Goal: Information Seeking & Learning: Check status

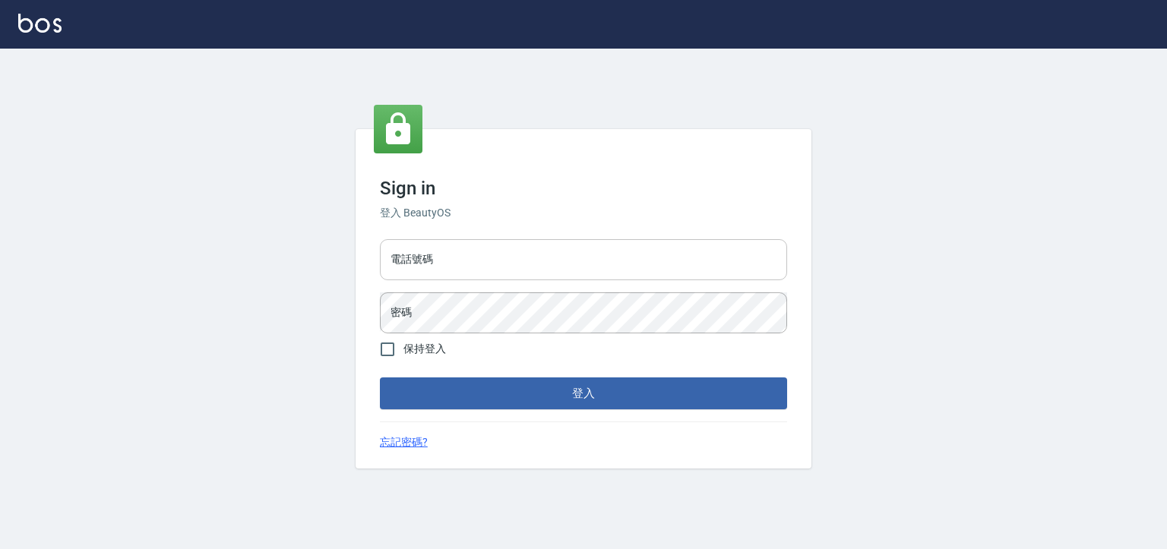
click at [656, 261] on input "電話號碼" at bounding box center [583, 259] width 407 height 41
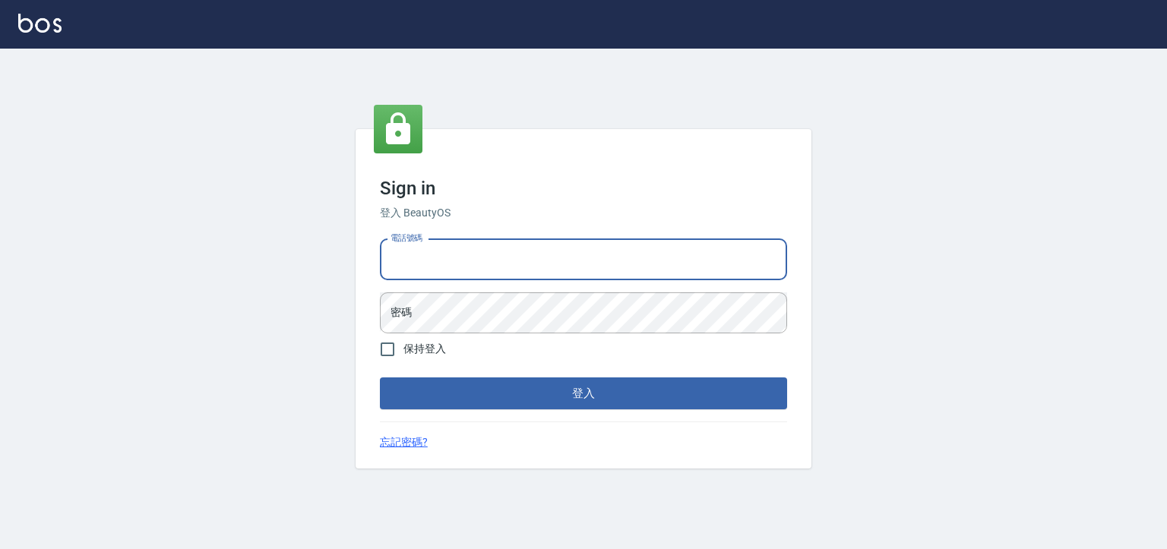
type input "0930798111"
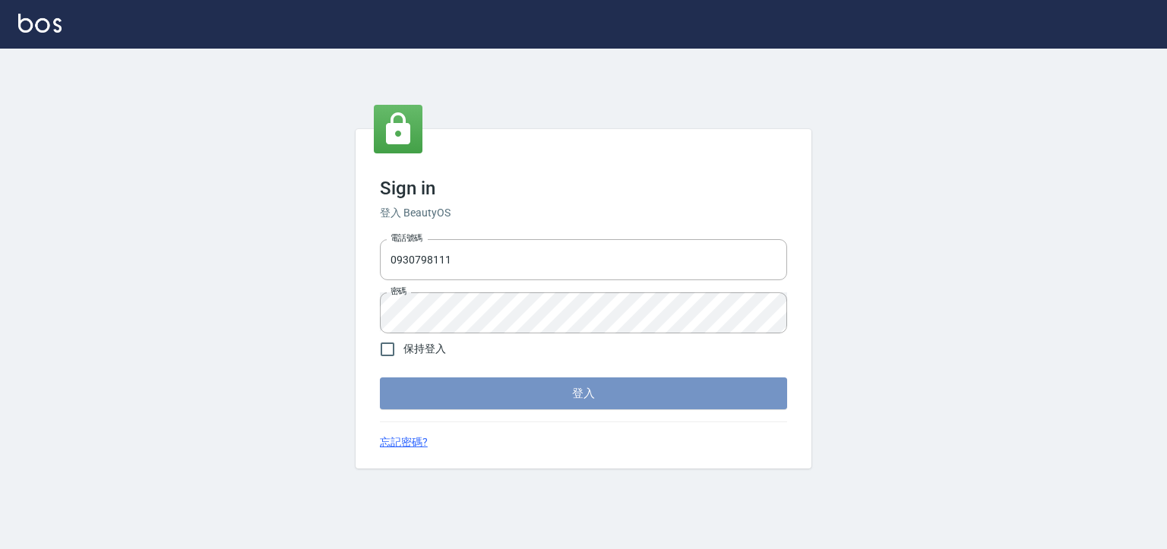
click at [486, 395] on button "登入" at bounding box center [583, 394] width 407 height 32
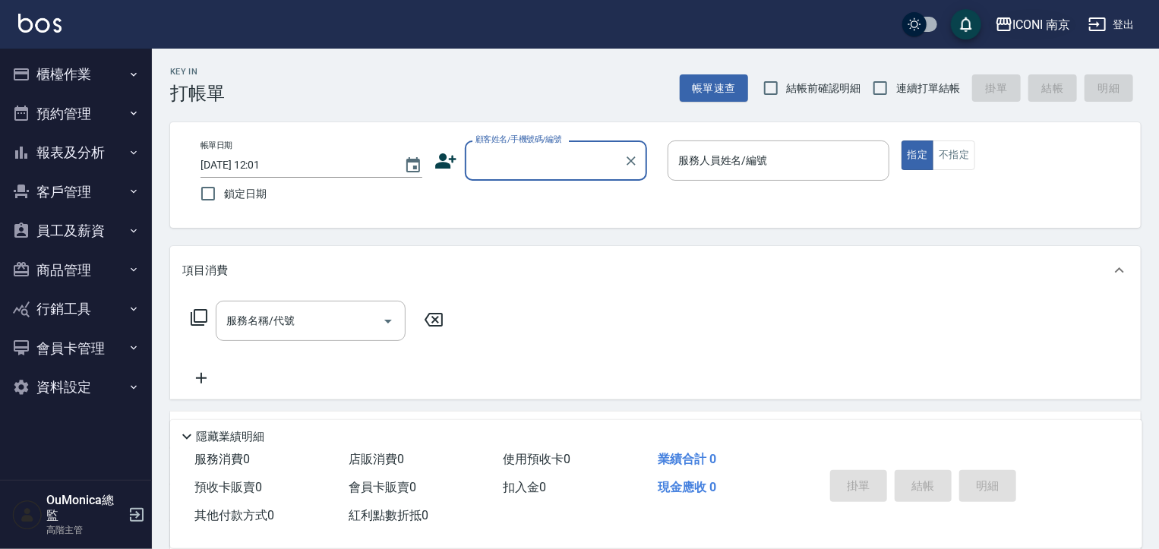
click at [1025, 25] on div "ICONI 南京" at bounding box center [1042, 24] width 58 height 19
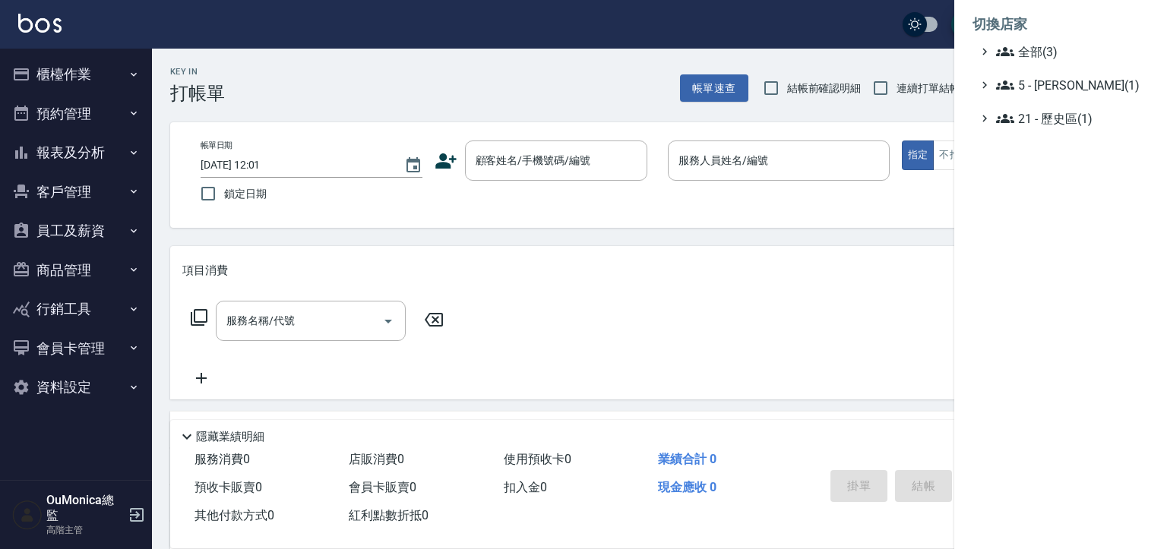
click at [97, 232] on div at bounding box center [583, 274] width 1167 height 549
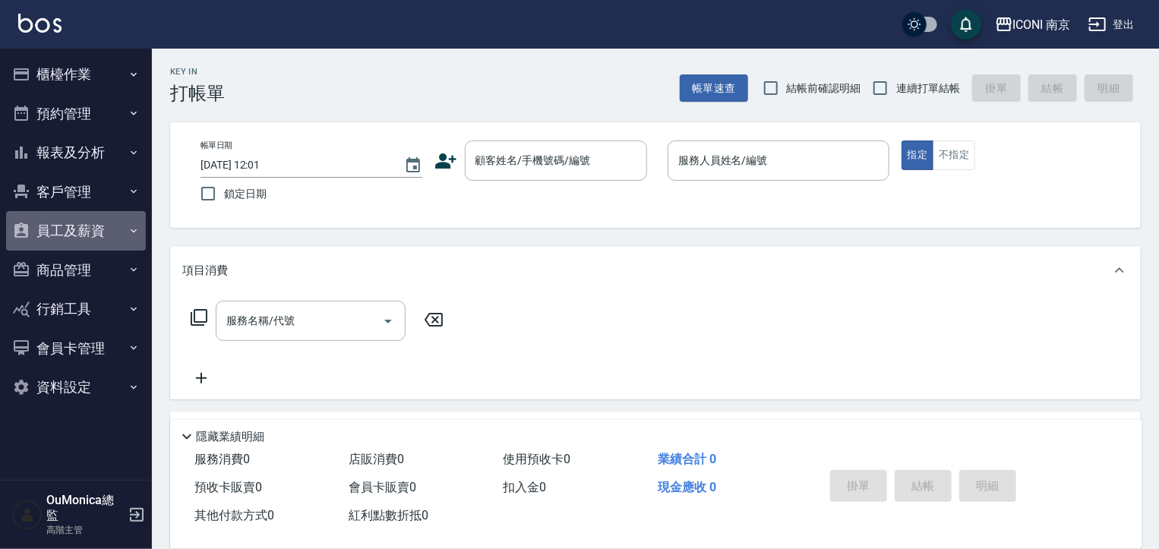
click at [99, 232] on button "員工及薪資" at bounding box center [76, 230] width 140 height 39
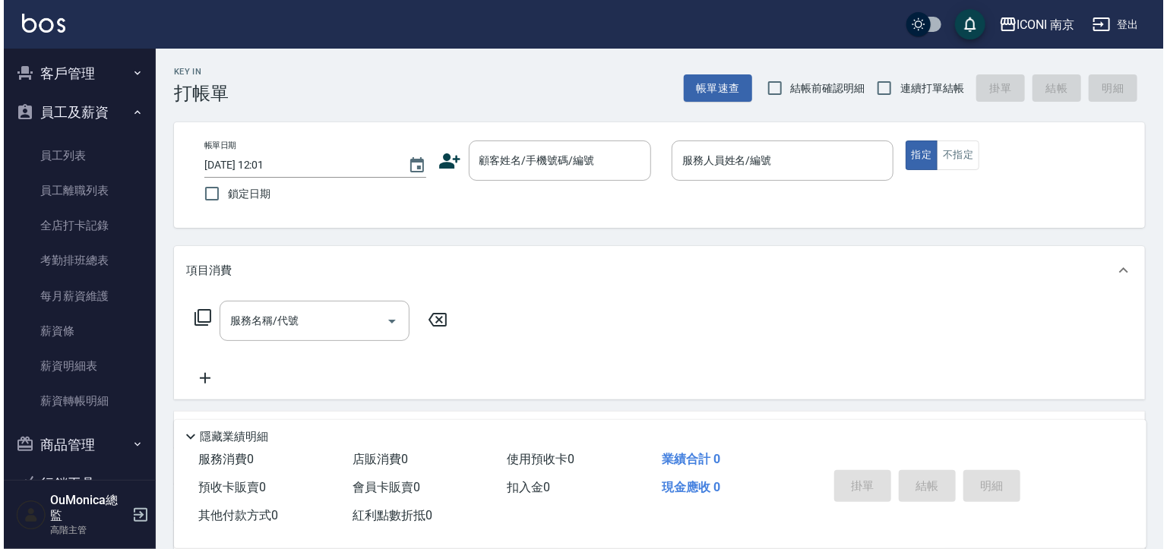
scroll to position [118, 0]
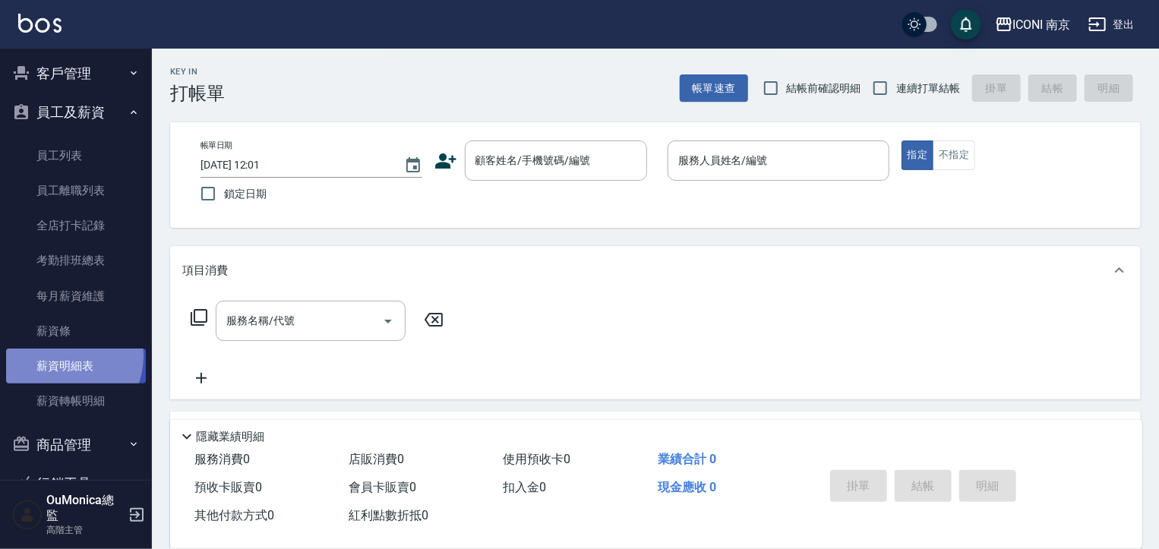
click at [61, 354] on link "薪資明細表" at bounding box center [76, 366] width 140 height 35
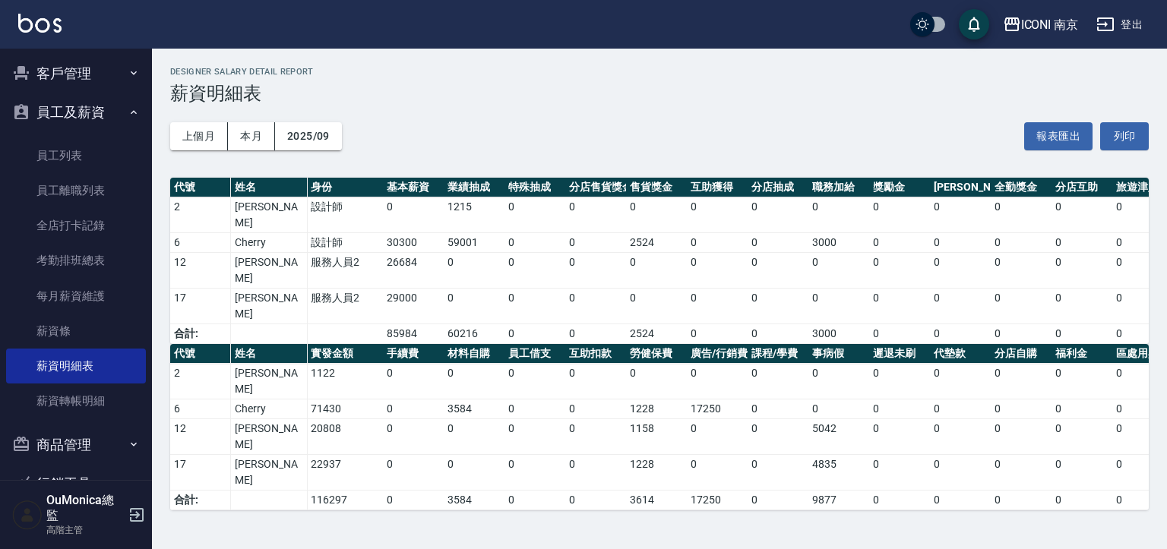
click at [134, 117] on button "員工及薪資" at bounding box center [76, 112] width 140 height 39
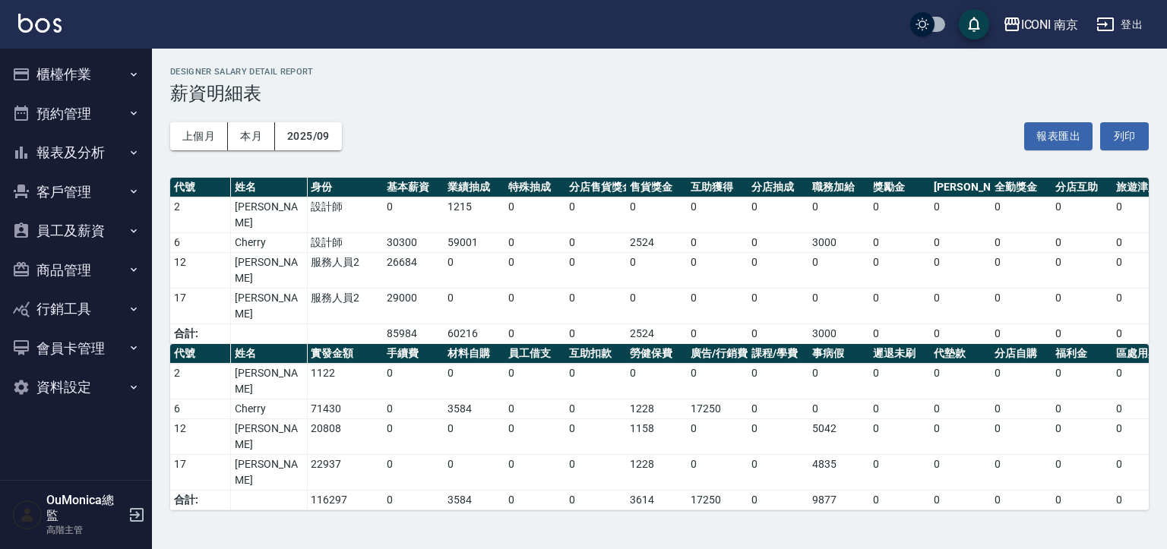
click at [105, 232] on button "員工及薪資" at bounding box center [76, 230] width 140 height 39
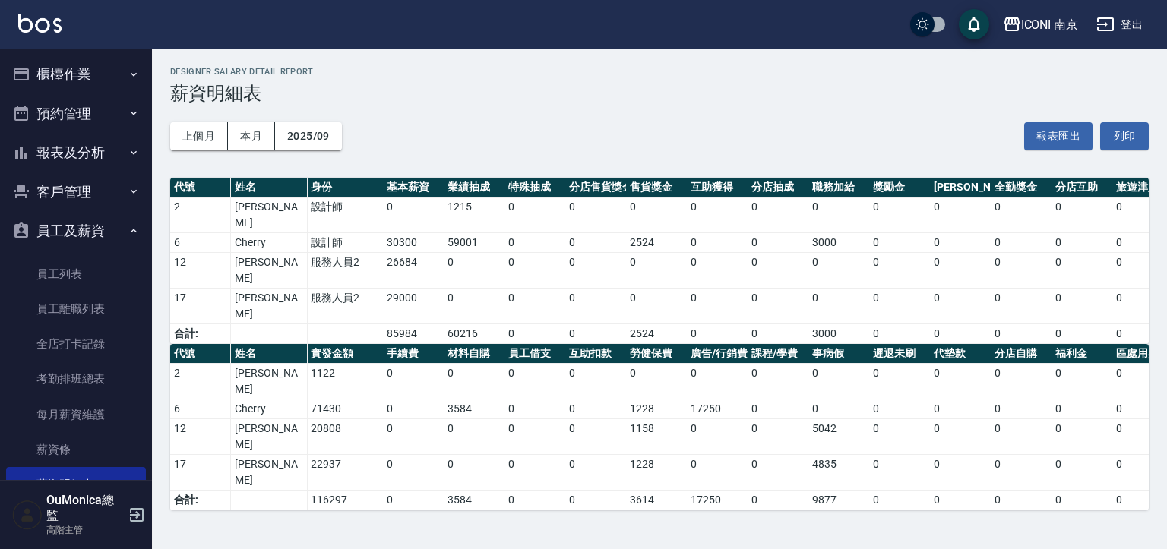
click at [105, 230] on button "員工及薪資" at bounding box center [76, 230] width 140 height 39
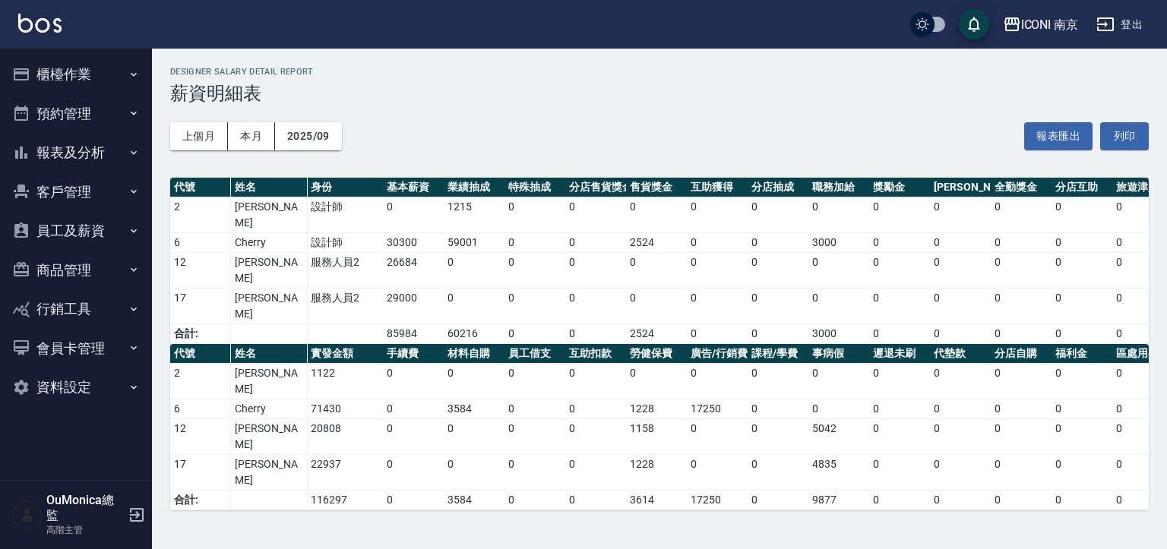
click at [106, 153] on button "報表及分析" at bounding box center [76, 152] width 140 height 39
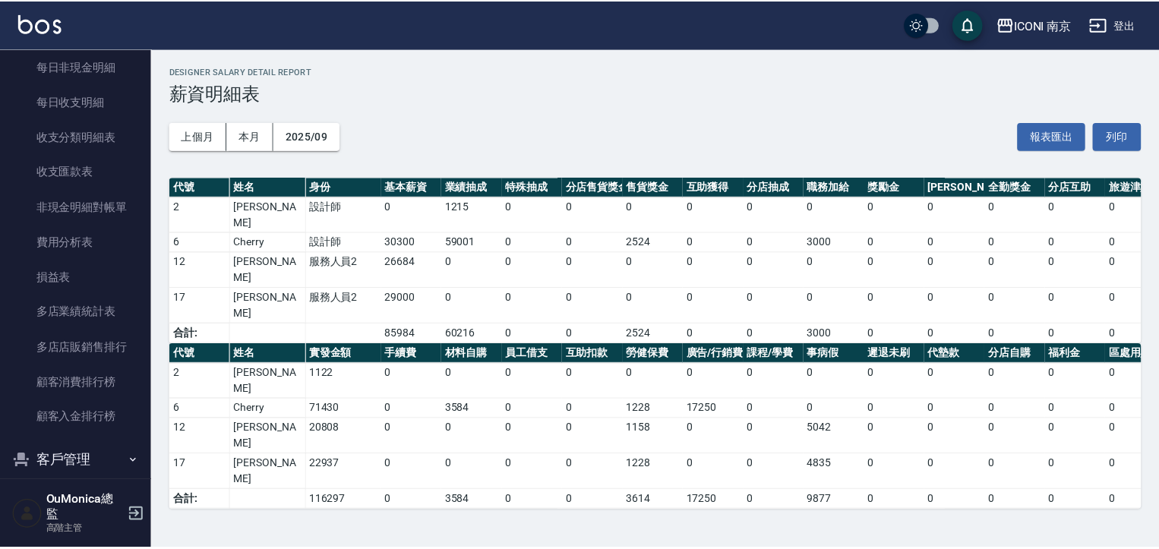
scroll to position [1293, 0]
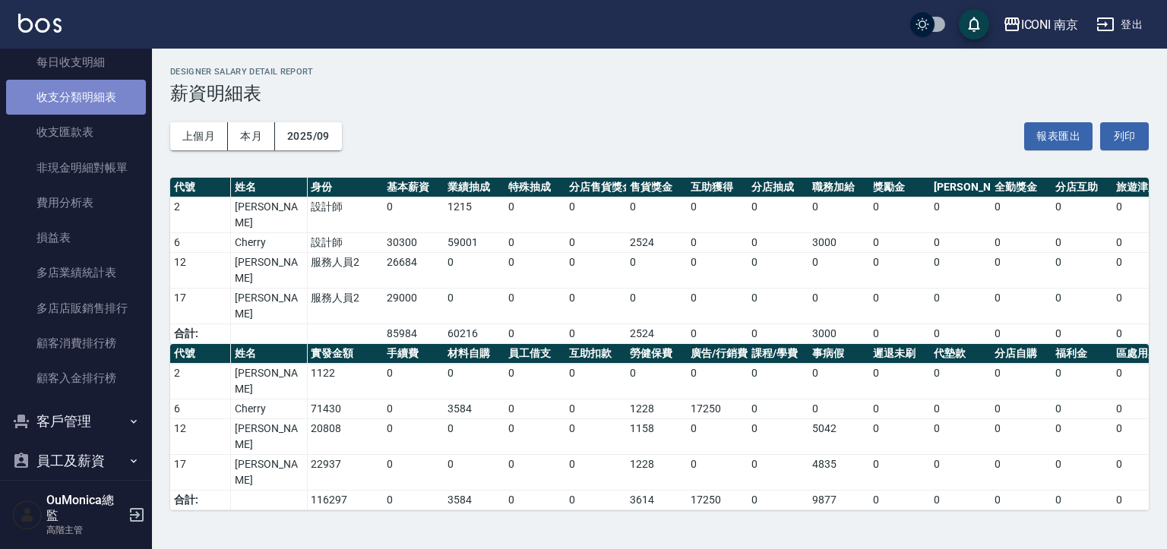
click at [90, 101] on link "收支分類明細表" at bounding box center [76, 97] width 140 height 35
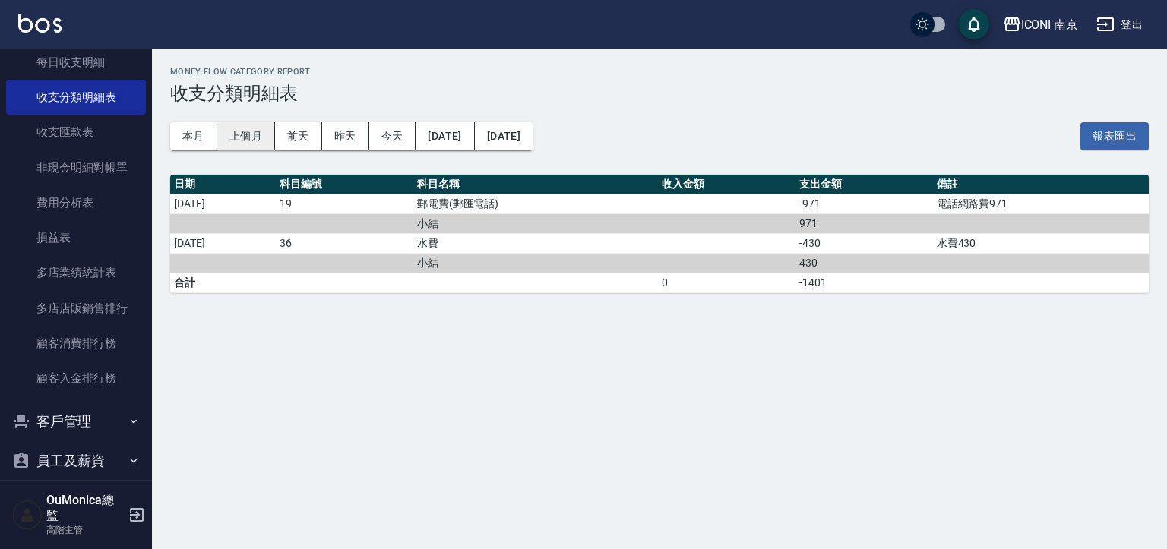
click at [259, 125] on button "上個月" at bounding box center [246, 136] width 58 height 28
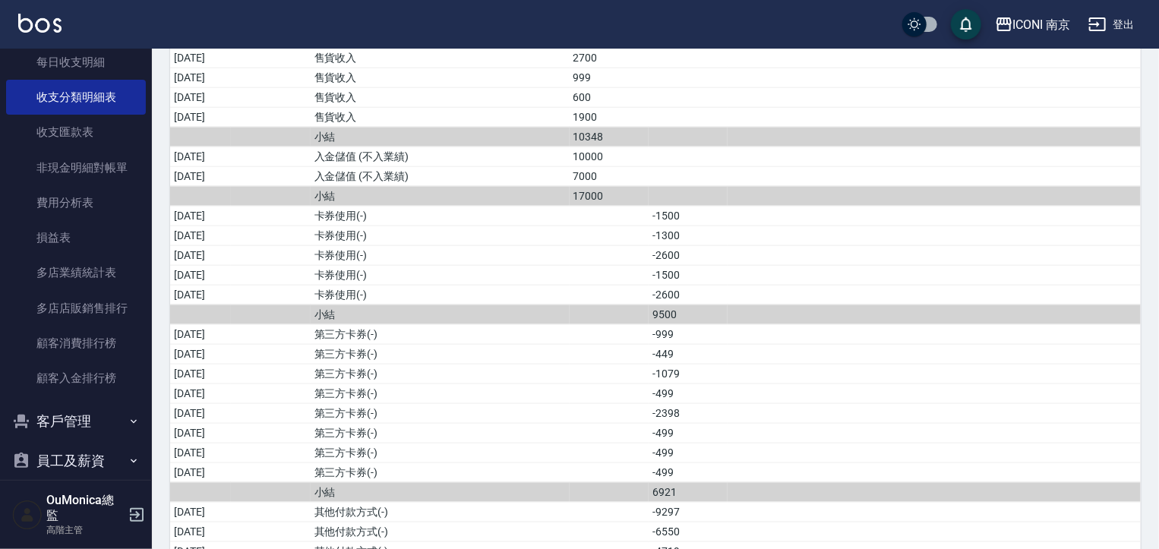
scroll to position [810, 0]
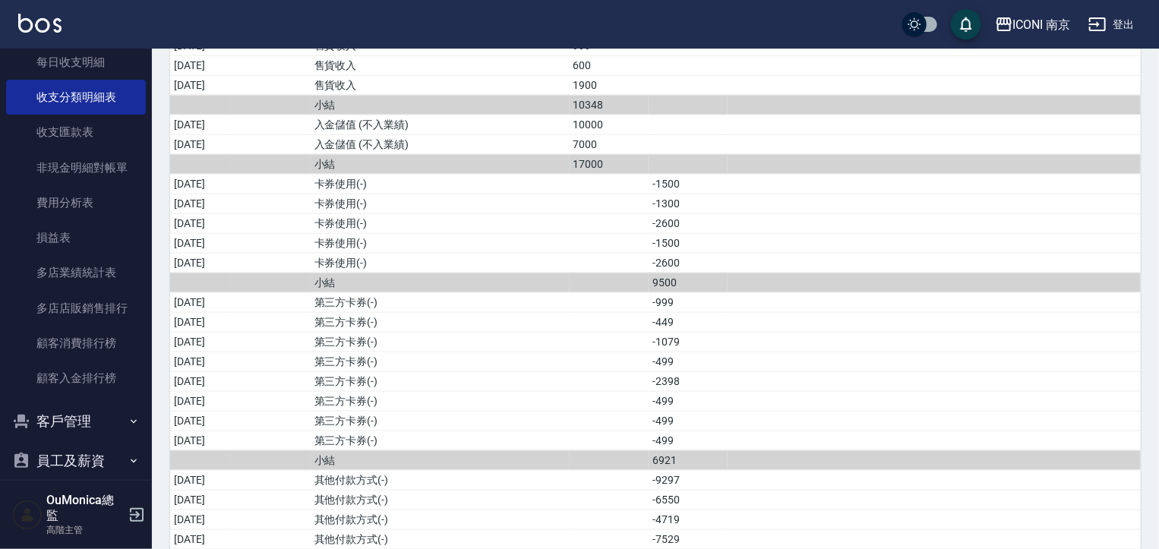
click at [863, 333] on td "a dense table" at bounding box center [934, 342] width 413 height 20
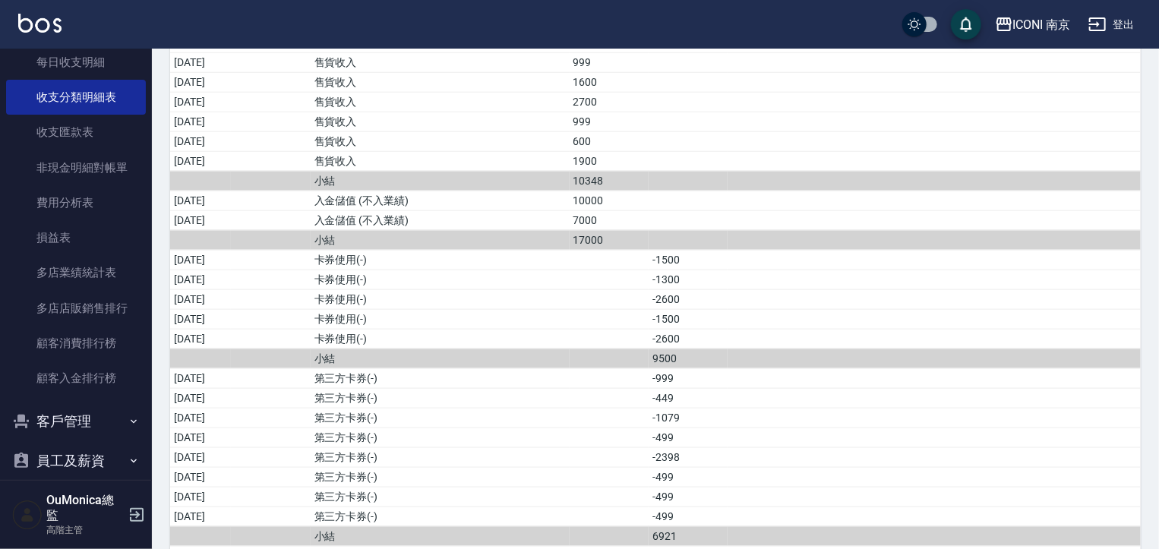
click at [1159, 211] on html "ICONI 南京 登出 櫃檯作業 打帳單 帳單列表 掛單列表 座位開單 營業儀表板 現金收支登錄 高階收支登錄 材料自購登錄 每日結帳 排班表 現場電腦打卡 …" at bounding box center [579, 458] width 1159 height 2385
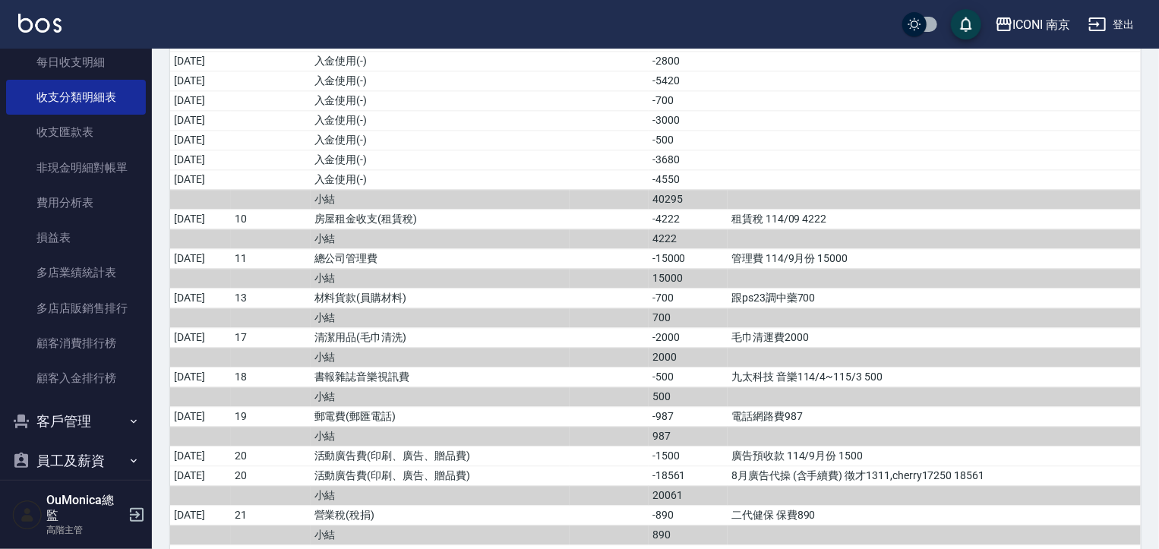
scroll to position [1819, 0]
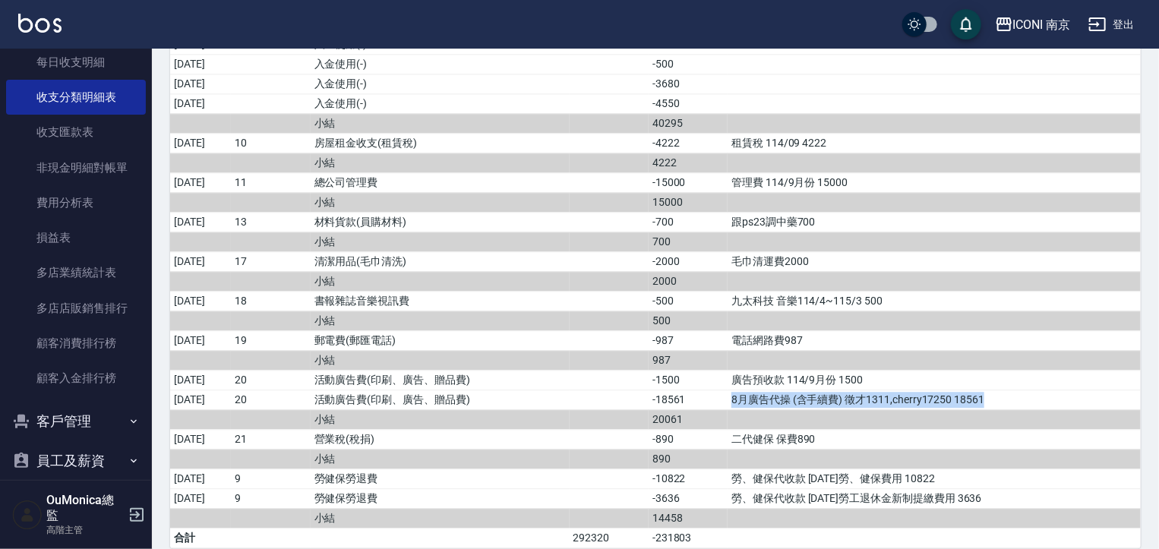
drag, startPoint x: 733, startPoint y: 385, endPoint x: 1023, endPoint y: 381, distance: 290.2
click at [1023, 390] on td "8月廣告代操 (含手續費) 徵才1311,cherry17250 18561" at bounding box center [934, 400] width 413 height 20
copy td "8月廣告代操 (含手續費) 徵才1311,cherry17250 18561"
click at [74, 163] on link "非現金明細對帳單" at bounding box center [76, 167] width 140 height 35
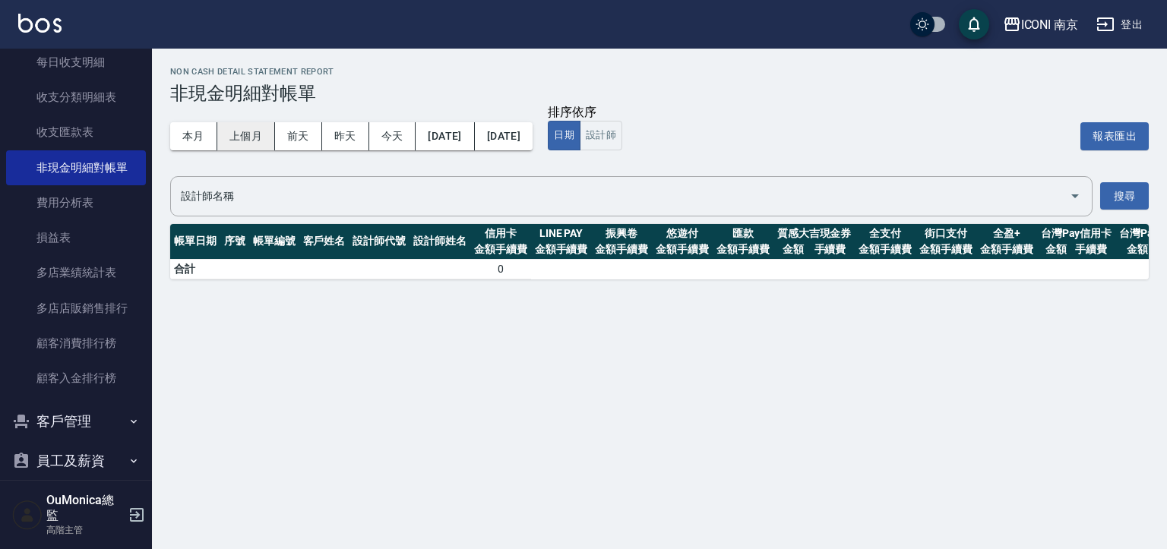
click at [228, 131] on button "上個月" at bounding box center [246, 136] width 58 height 28
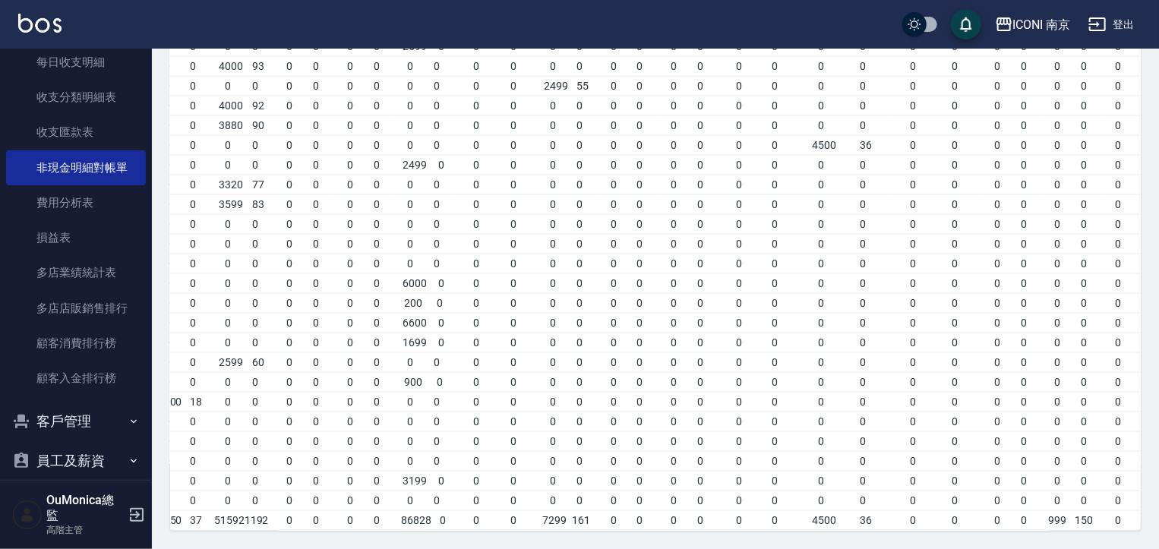
scroll to position [0, 411]
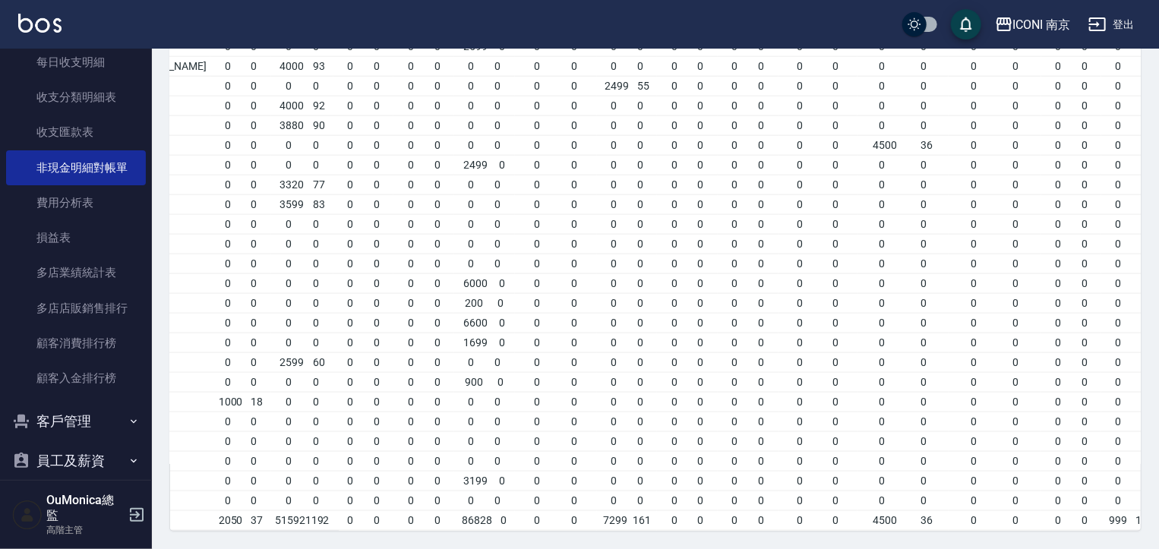
click at [597, 517] on td "7299 161" at bounding box center [627, 520] width 61 height 20
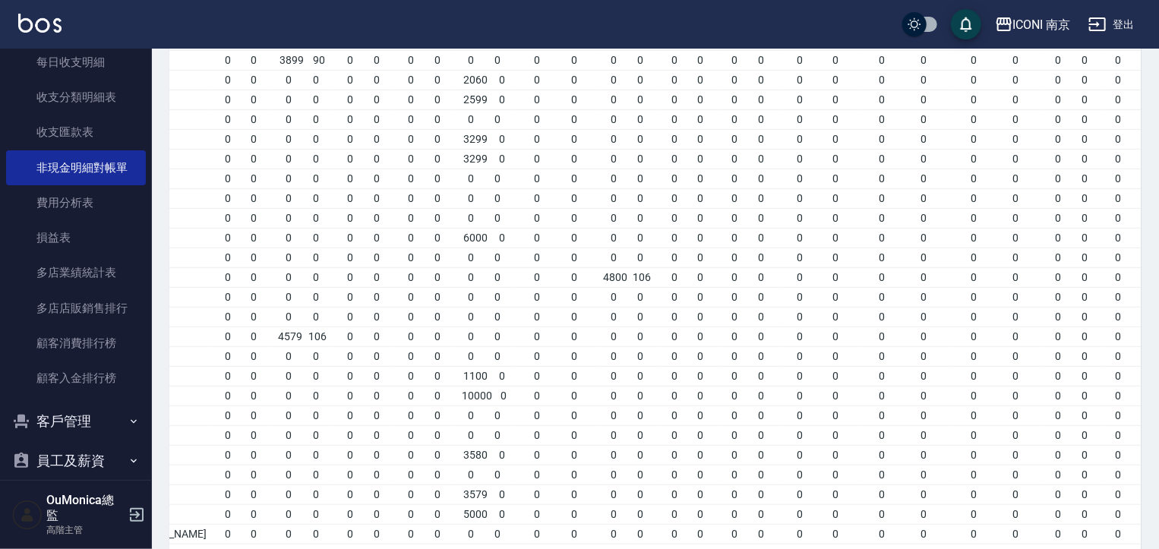
scroll to position [538, 0]
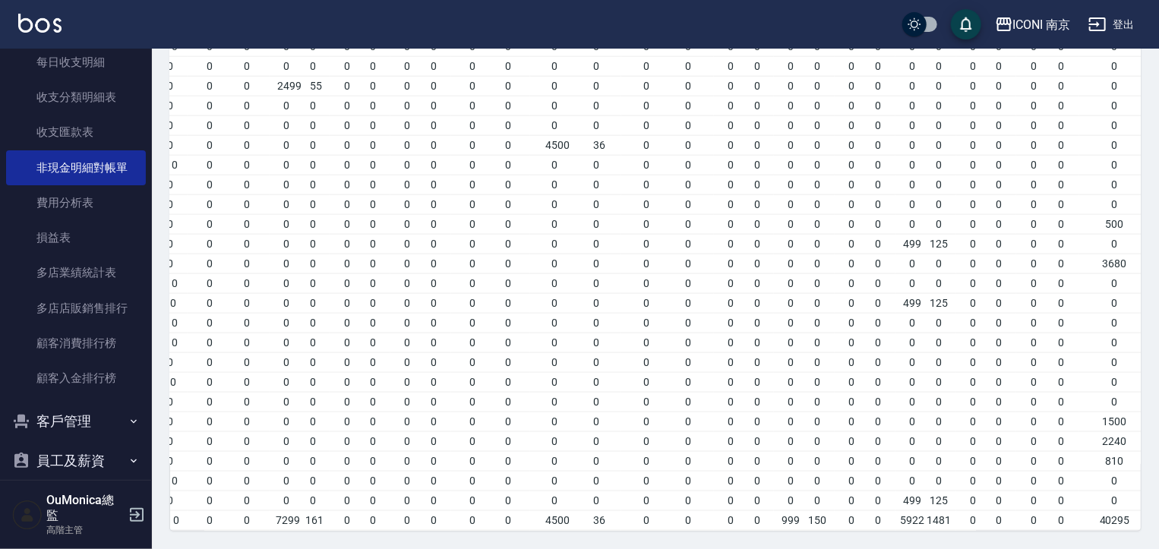
scroll to position [0, 744]
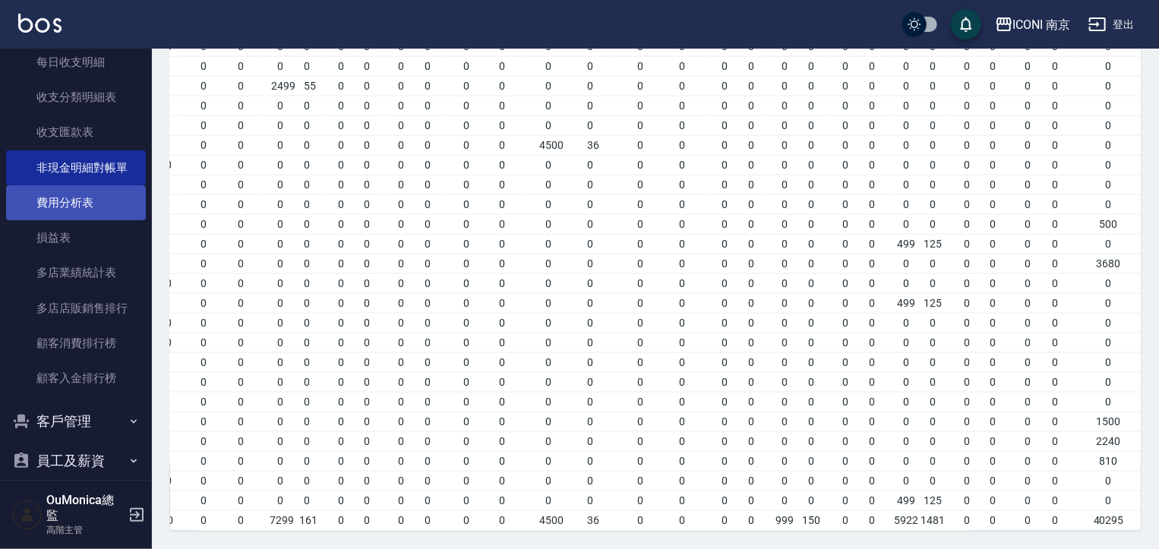
click at [62, 201] on link "費用分析表" at bounding box center [76, 202] width 140 height 35
click at [62, 199] on link "費用分析表" at bounding box center [76, 202] width 140 height 35
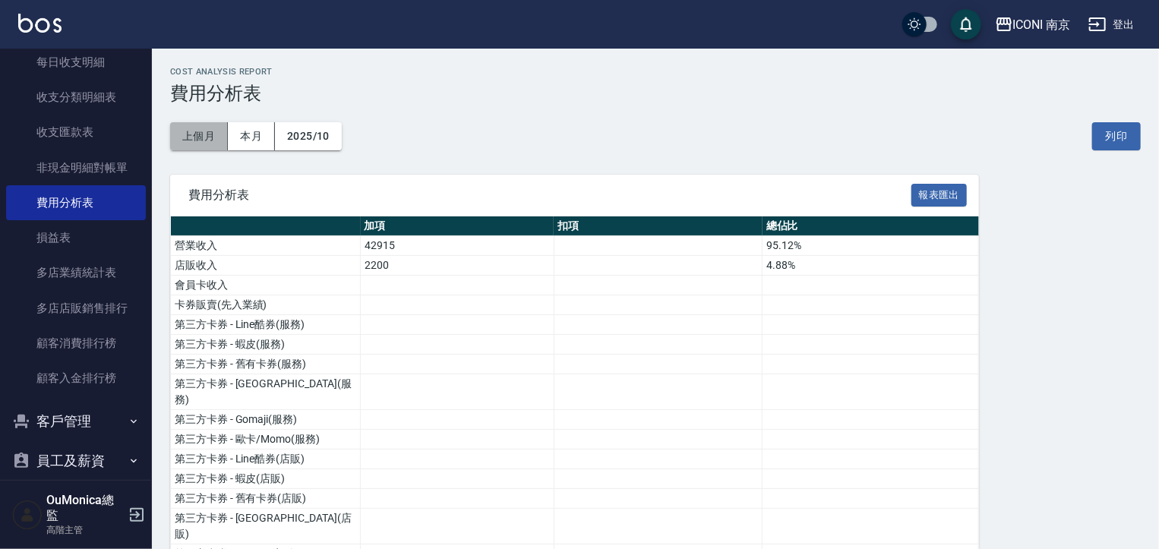
click at [192, 138] on button "上個月" at bounding box center [199, 136] width 58 height 28
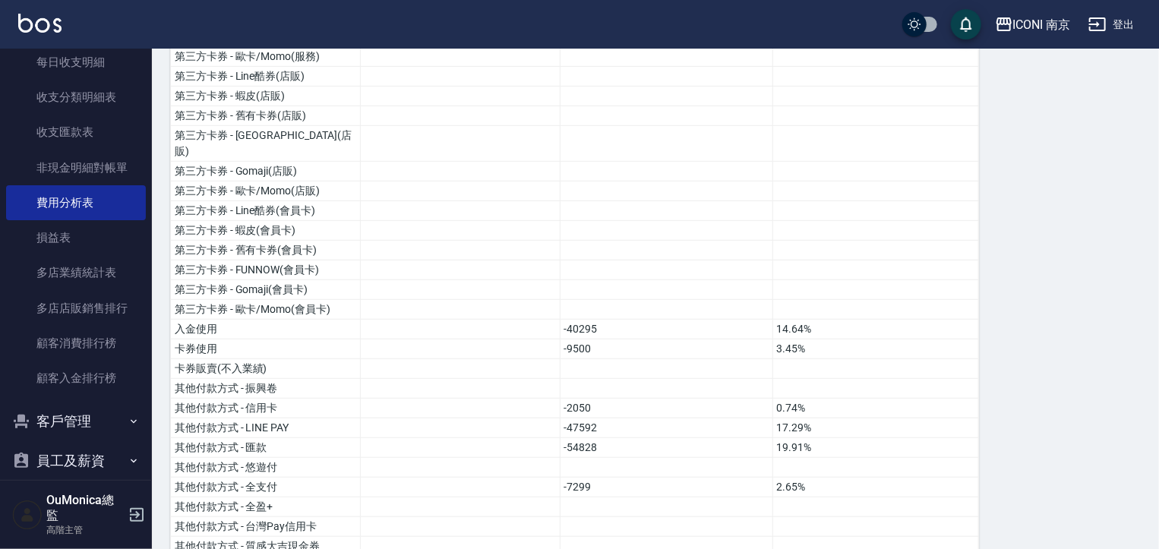
scroll to position [378, 0]
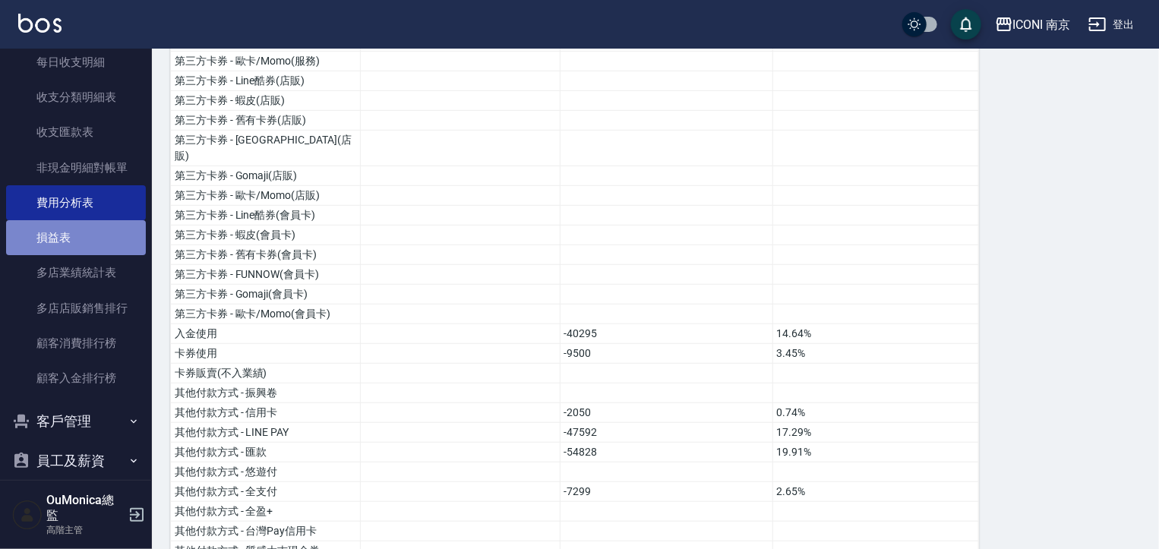
click at [78, 235] on link "損益表" at bounding box center [76, 237] width 140 height 35
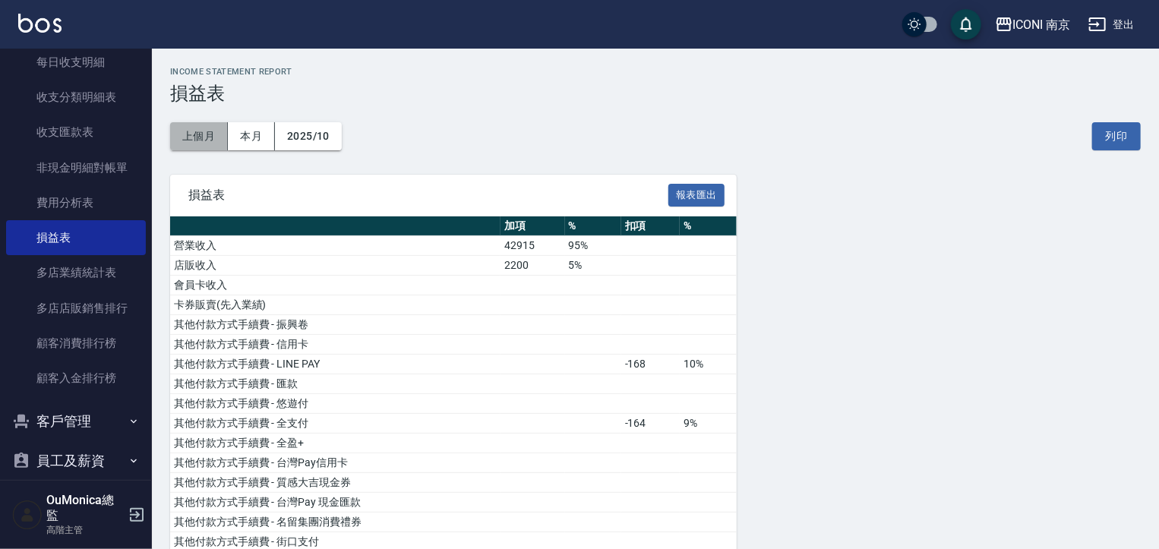
click at [198, 132] on button "上個月" at bounding box center [199, 136] width 58 height 28
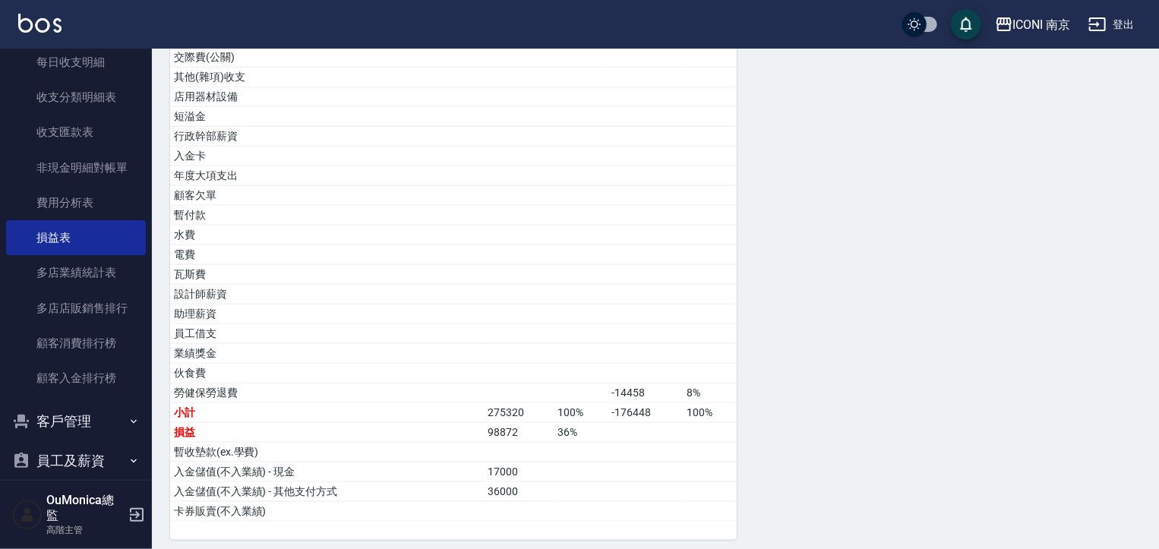
scroll to position [915, 0]
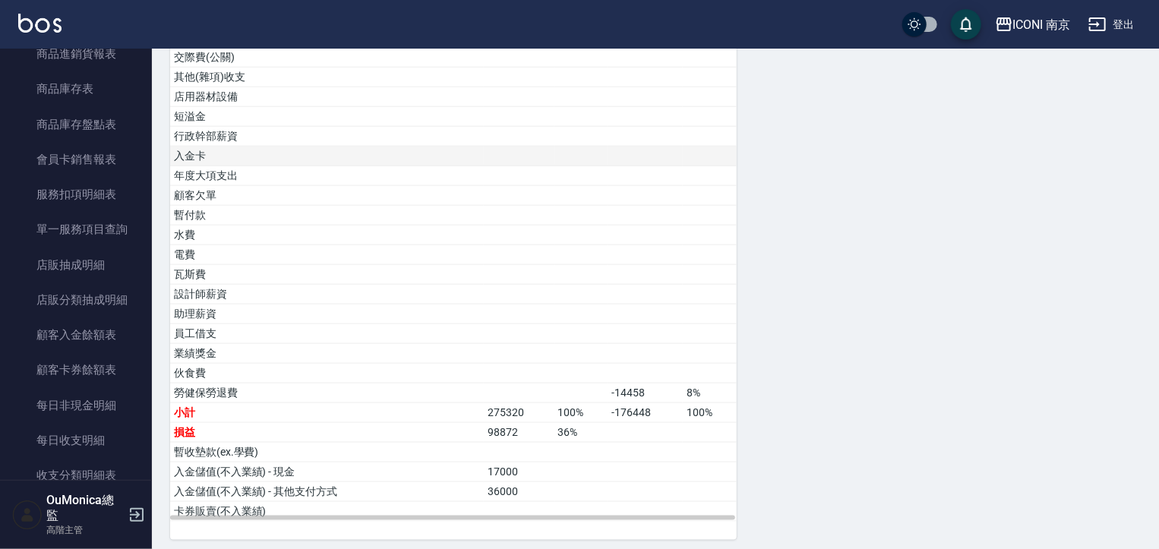
click at [185, 147] on td "入金卡" at bounding box center [327, 157] width 314 height 20
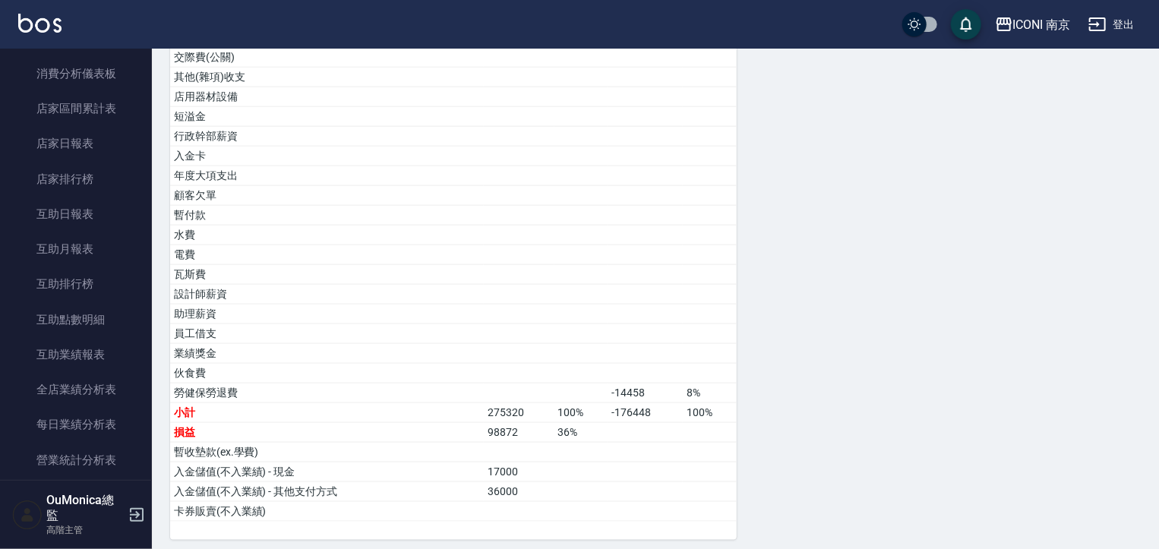
scroll to position [0, 0]
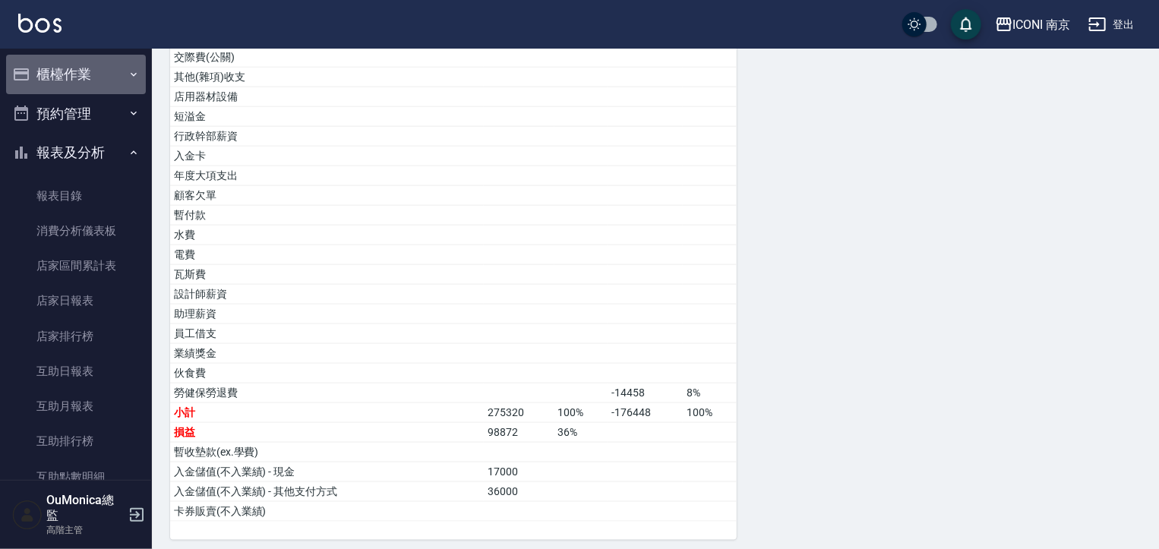
click at [92, 72] on button "櫃檯作業" at bounding box center [76, 74] width 140 height 39
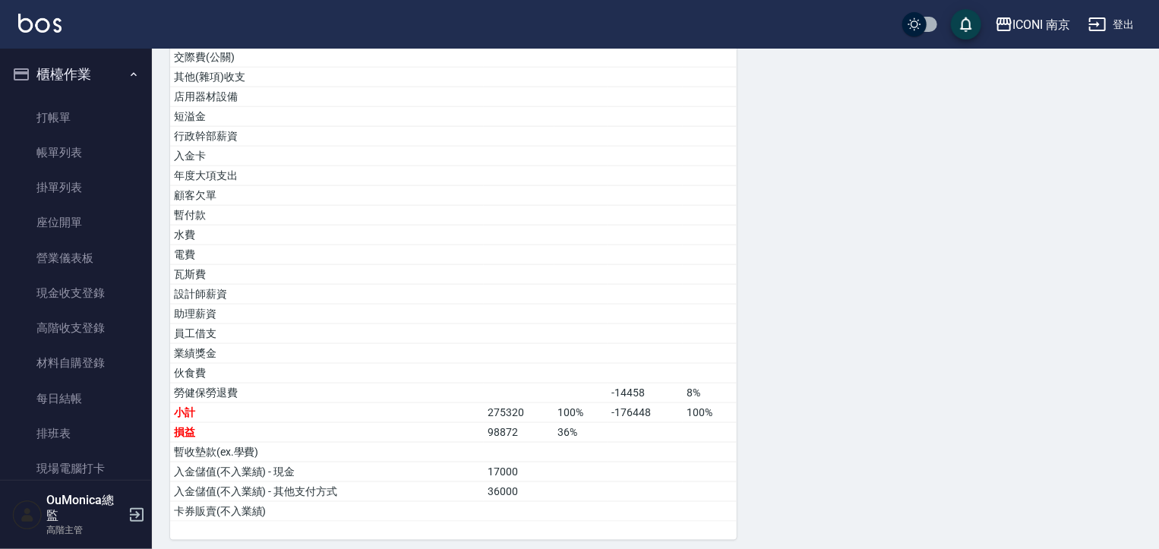
click at [92, 72] on button "櫃檯作業" at bounding box center [76, 74] width 140 height 39
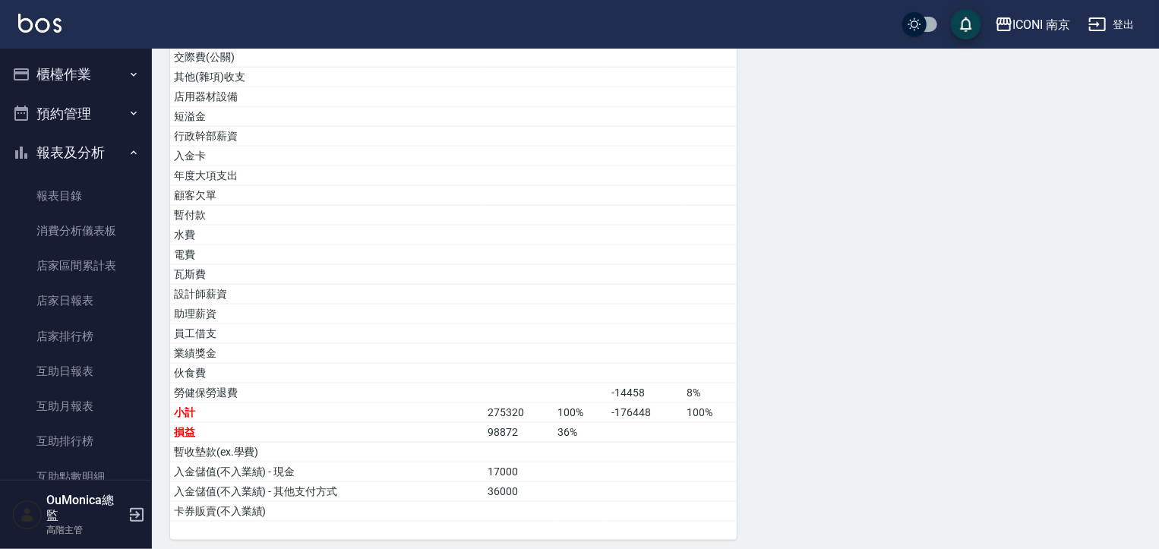
click at [92, 72] on button "櫃檯作業" at bounding box center [76, 74] width 140 height 39
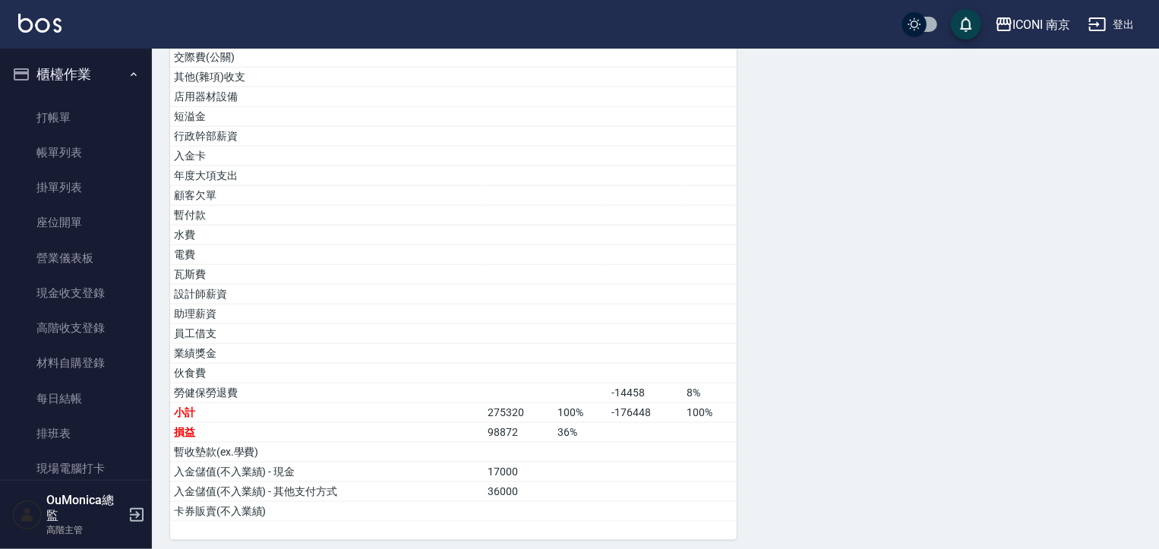
click at [122, 81] on button "櫃檯作業" at bounding box center [76, 74] width 140 height 39
click at [131, 81] on button "櫃檯作業" at bounding box center [76, 74] width 140 height 39
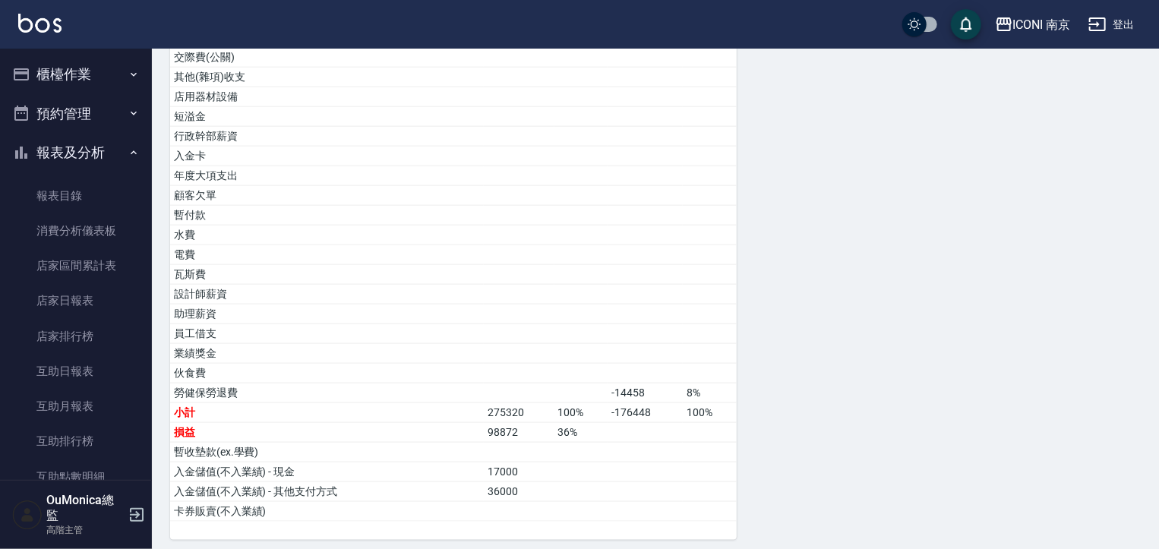
click at [118, 156] on button "報表及分析" at bounding box center [76, 152] width 140 height 39
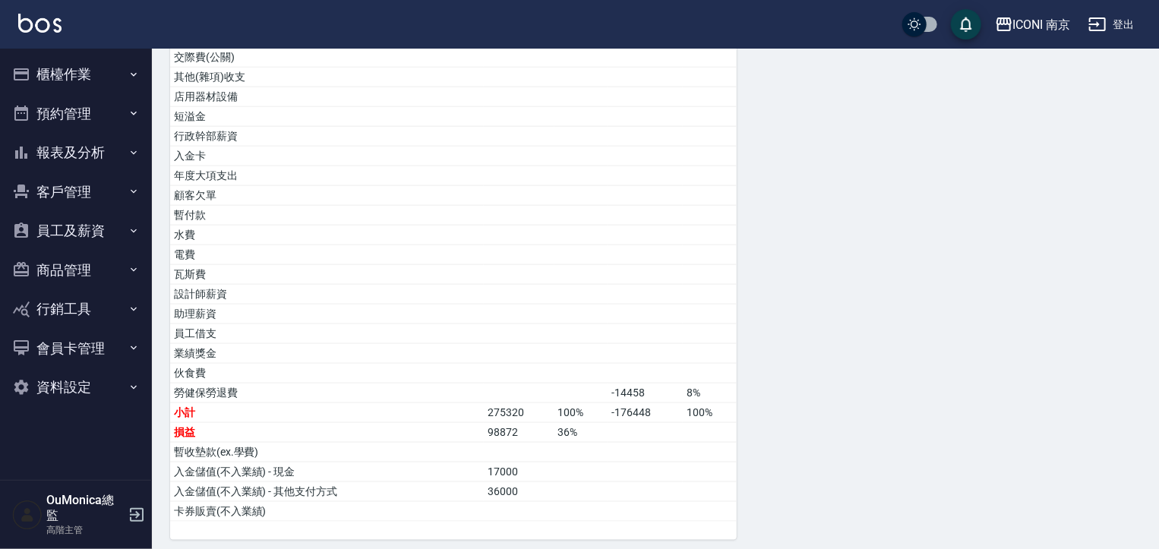
click at [78, 194] on button "客戶管理" at bounding box center [76, 191] width 140 height 39
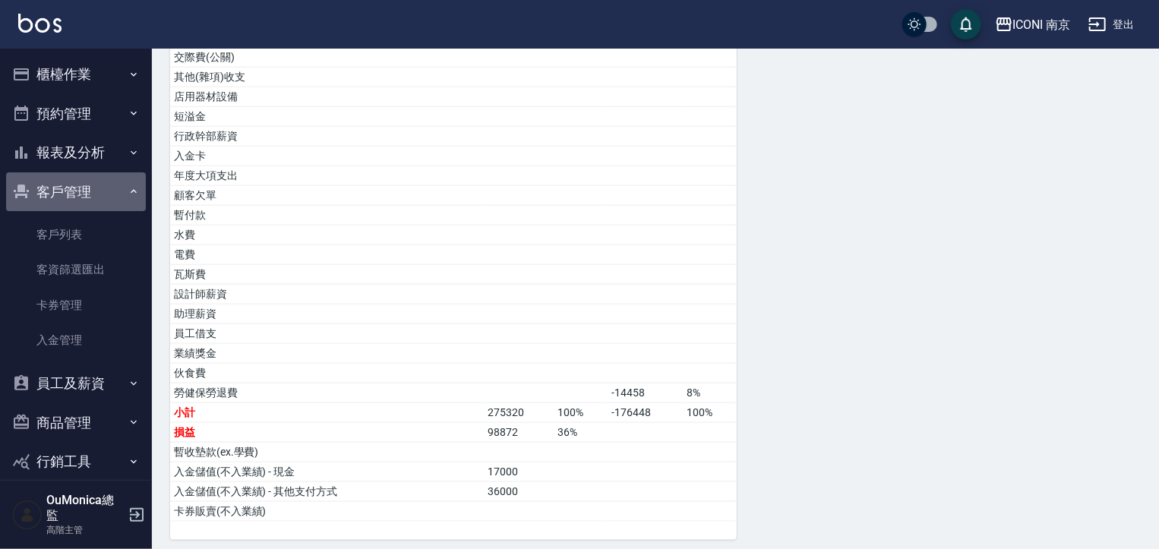
click at [78, 194] on button "客戶管理" at bounding box center [76, 191] width 140 height 39
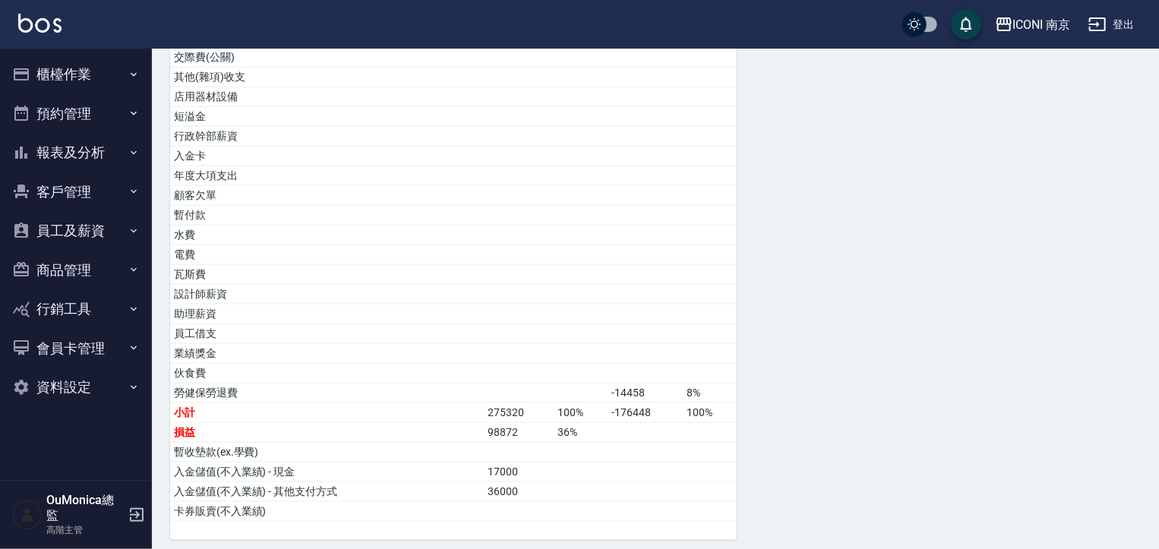
click at [82, 187] on button "客戶管理" at bounding box center [76, 191] width 140 height 39
click at [79, 199] on button "客戶管理" at bounding box center [76, 191] width 140 height 39
click at [79, 198] on button "客戶管理" at bounding box center [76, 191] width 140 height 39
click at [83, 188] on button "客戶管理" at bounding box center [76, 191] width 140 height 39
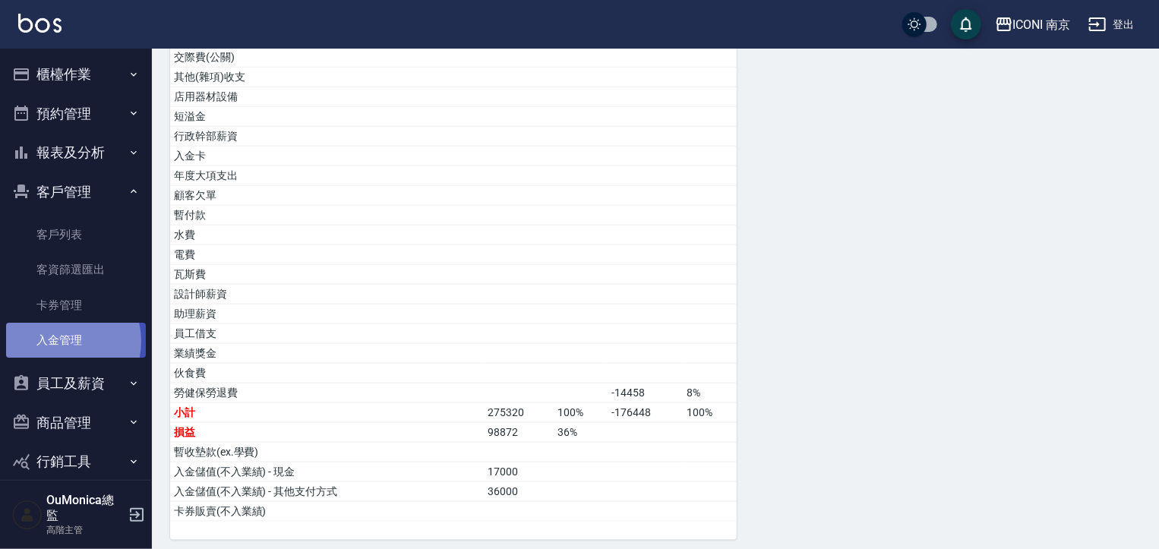
click at [64, 342] on link "入金管理" at bounding box center [76, 340] width 140 height 35
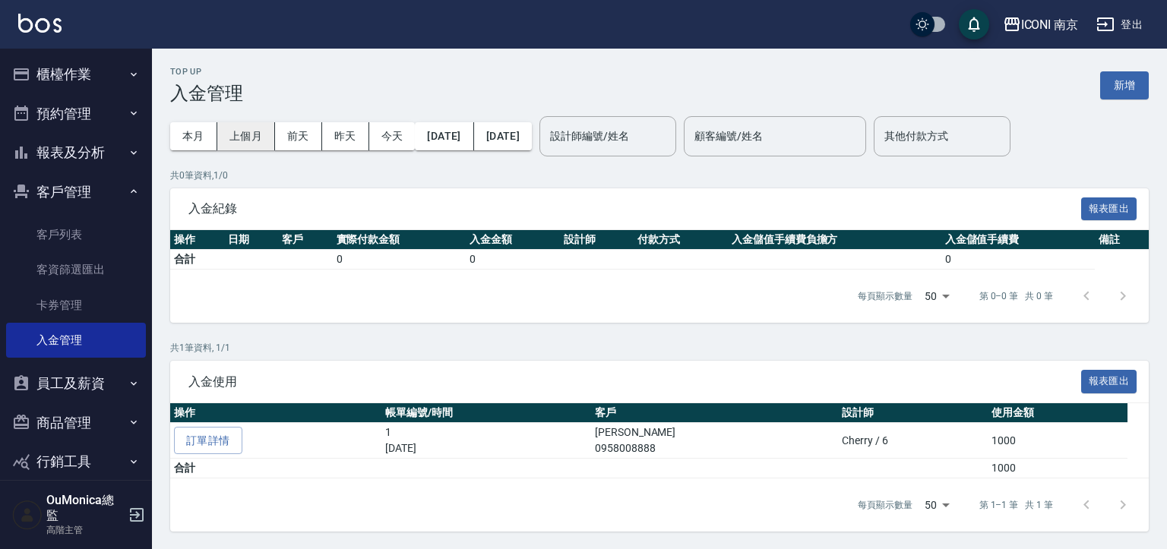
click at [219, 128] on button "上個月" at bounding box center [246, 136] width 58 height 28
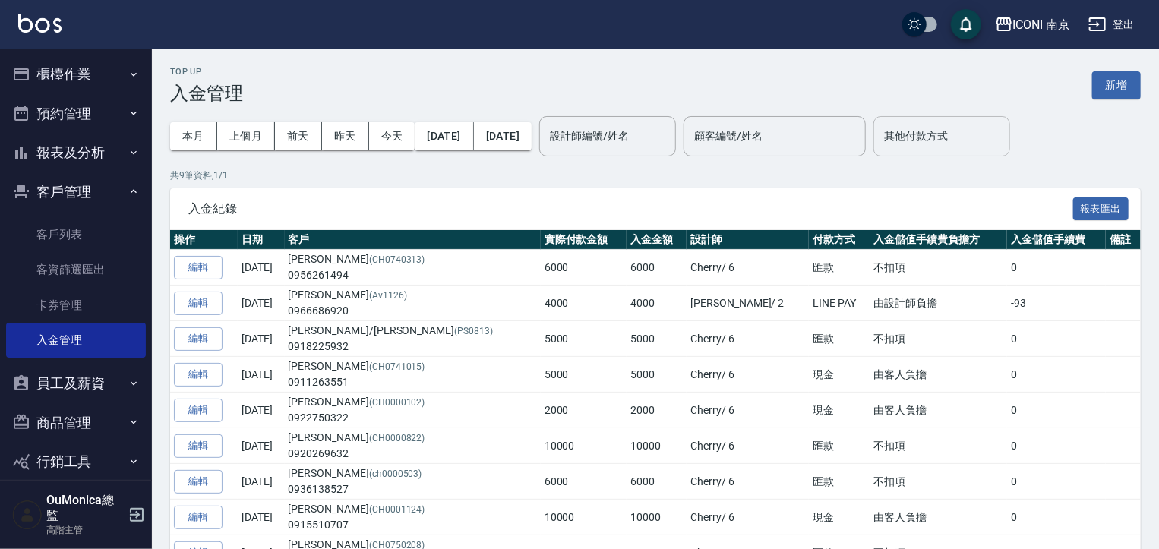
click at [945, 150] on div "其他付款方式" at bounding box center [942, 136] width 137 height 40
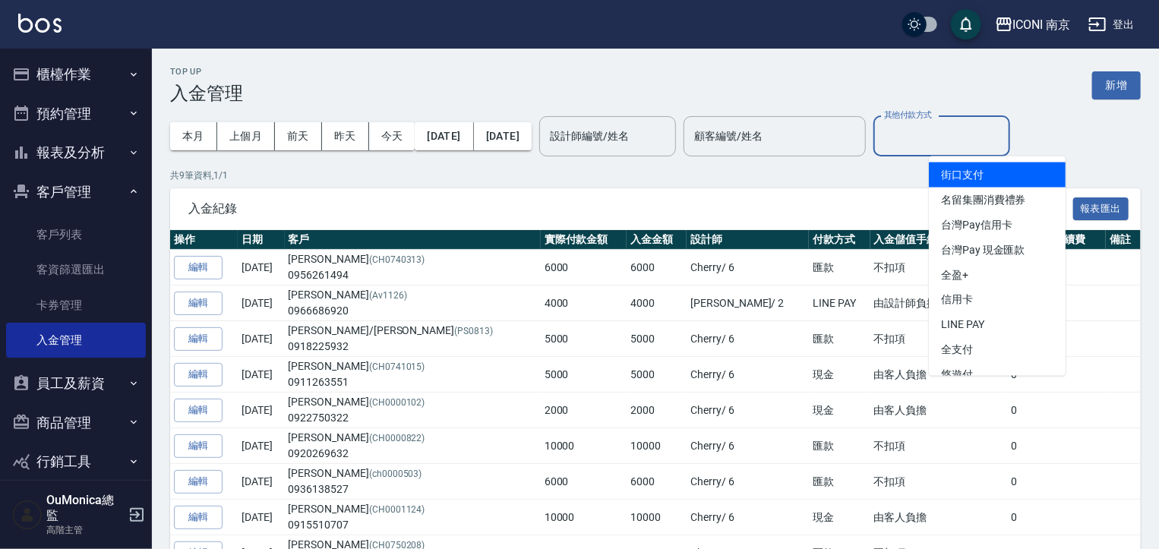
click at [950, 175] on span "街口支付" at bounding box center [997, 175] width 137 height 25
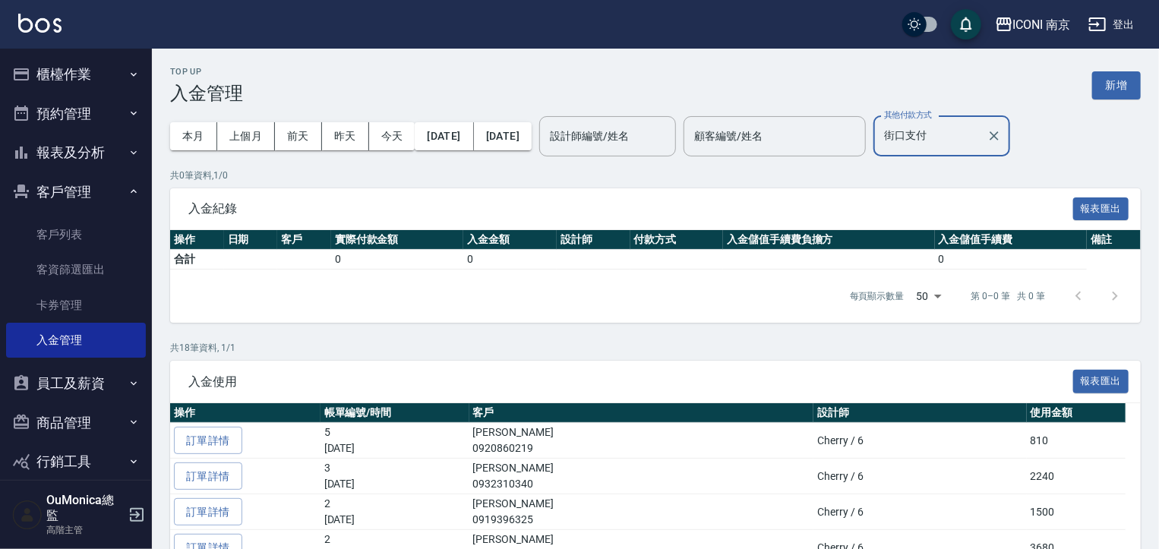
click at [945, 131] on input "街口支付" at bounding box center [930, 136] width 100 height 27
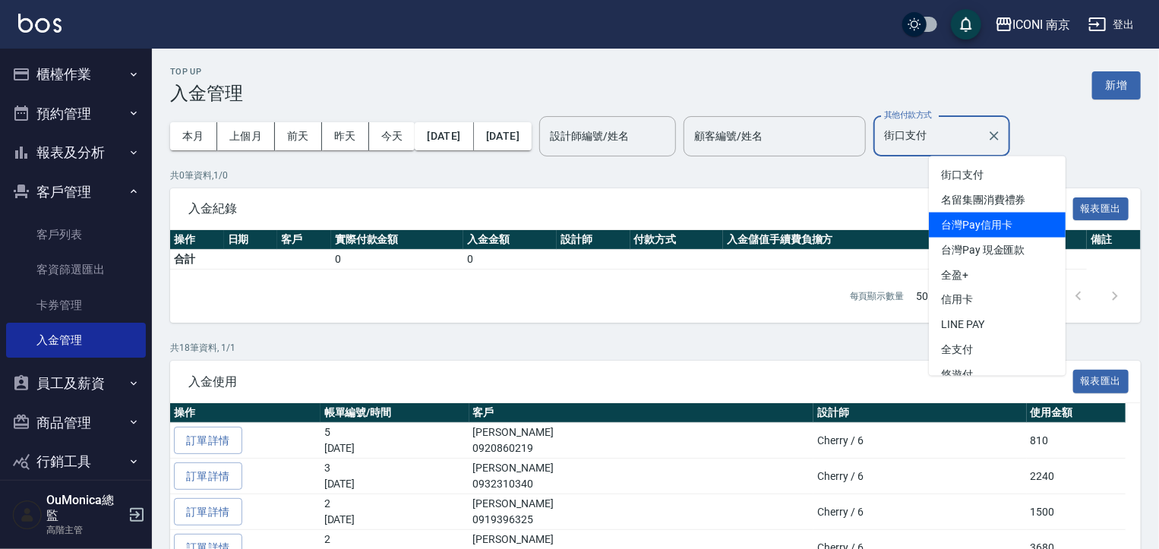
click at [948, 226] on span "台灣Pay信用卡" at bounding box center [997, 225] width 137 height 25
click at [948, 226] on div "入金紀錄 報表匯出" at bounding box center [655, 209] width 971 height 42
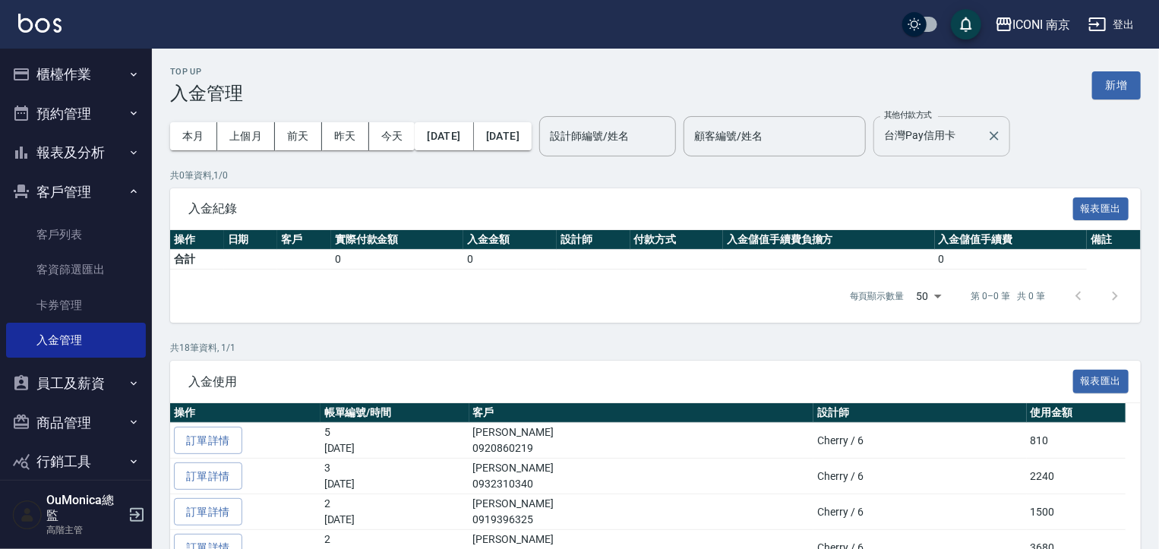
click at [950, 144] on input "台灣Pay信用卡" at bounding box center [930, 136] width 100 height 27
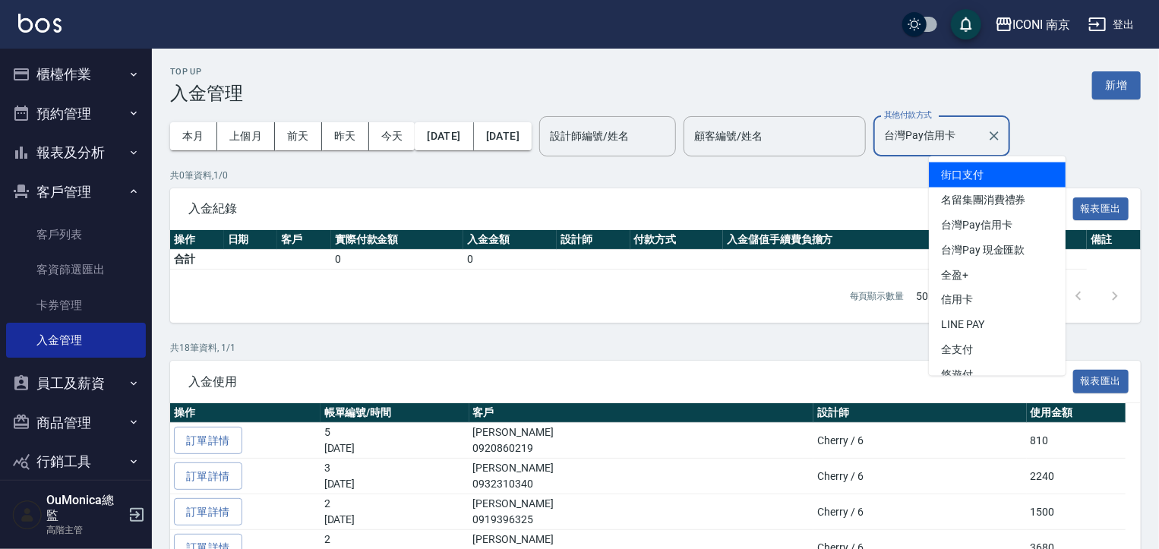
click at [950, 144] on input "台灣Pay信用卡" at bounding box center [930, 136] width 100 height 27
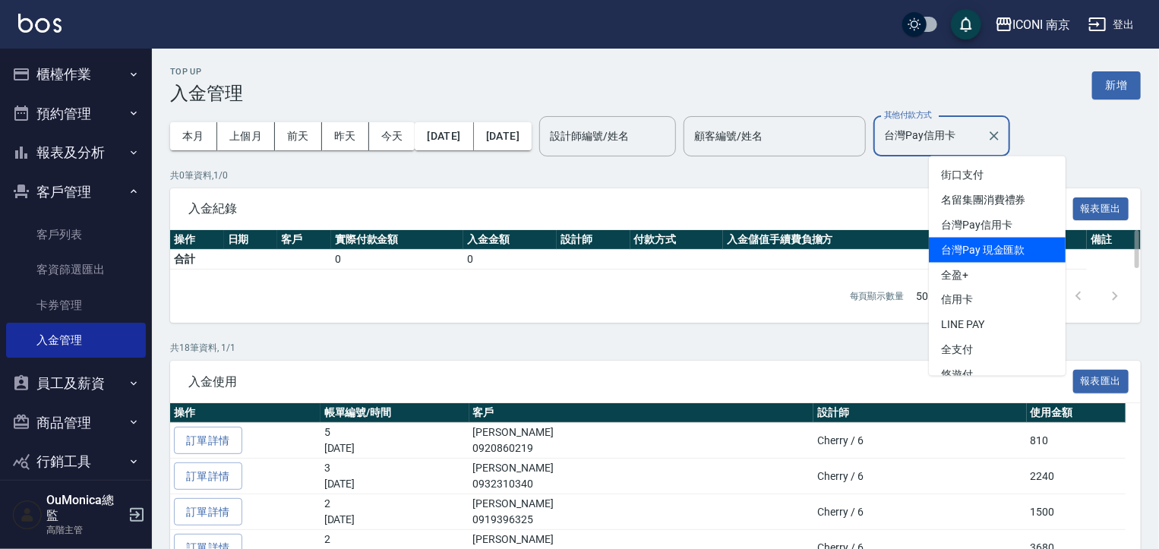
click at [969, 248] on span "台灣Pay 現金匯款" at bounding box center [997, 250] width 137 height 25
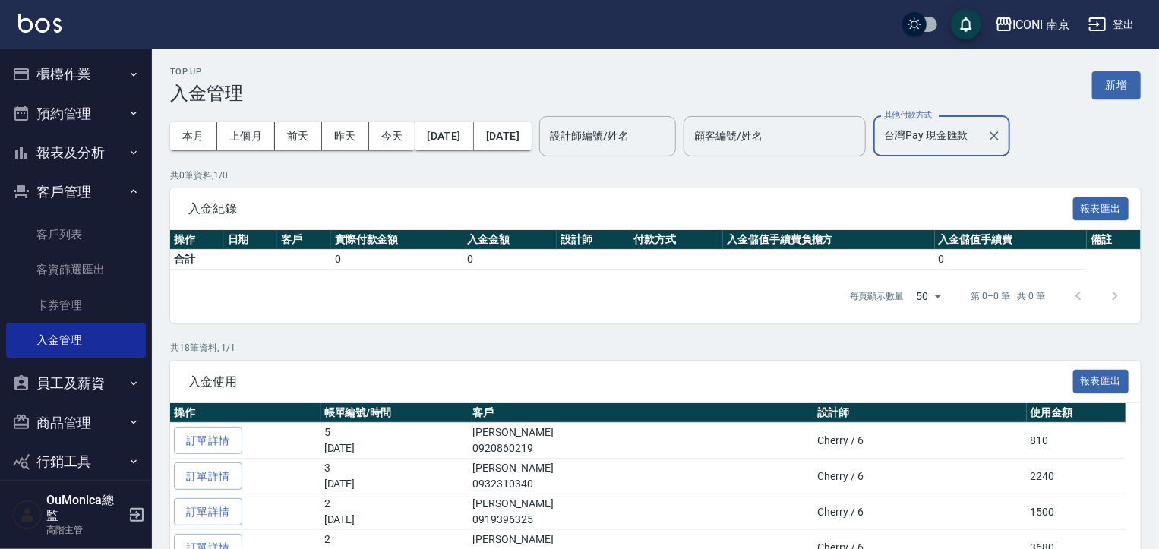
click at [943, 144] on input "台灣Pay 現金匯款" at bounding box center [930, 136] width 100 height 27
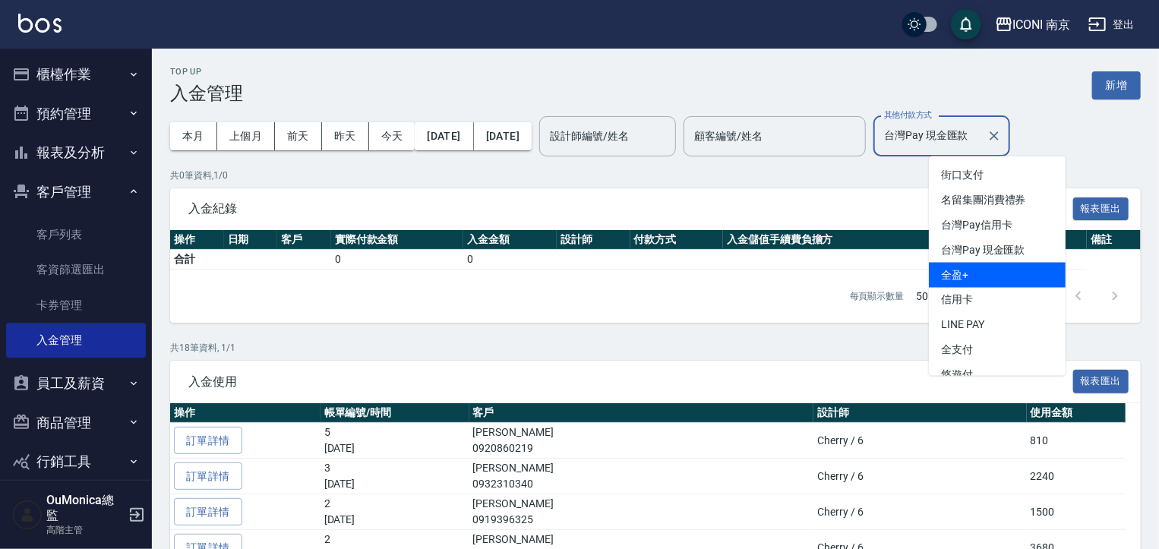
click at [960, 274] on span "全盈+" at bounding box center [997, 275] width 137 height 25
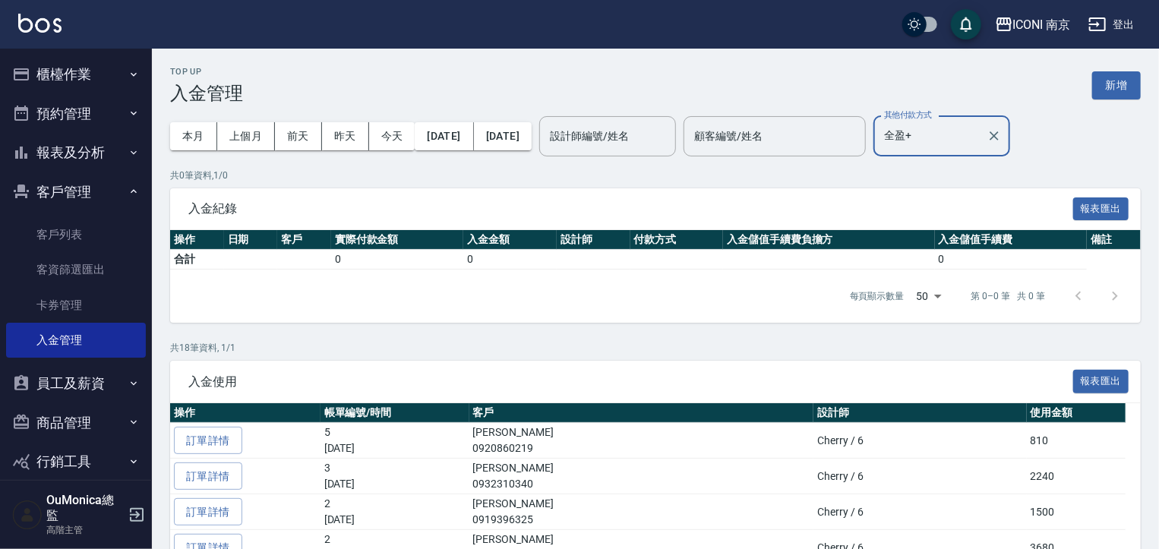
click at [970, 141] on input "全盈+" at bounding box center [930, 136] width 100 height 27
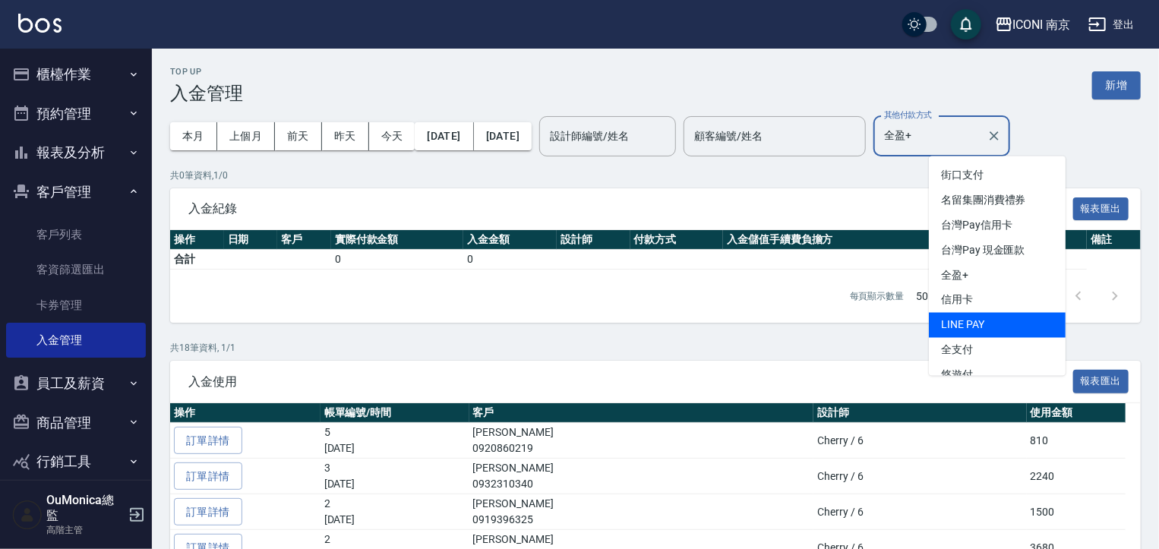
click at [960, 320] on span "LINE PAY" at bounding box center [997, 325] width 137 height 25
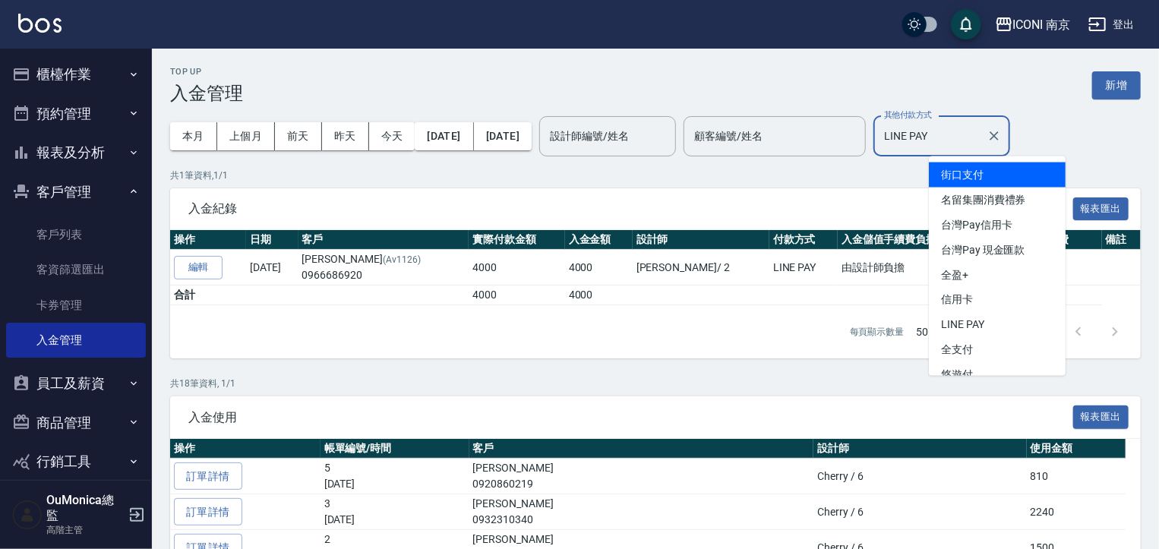
click at [981, 140] on input "LINE PAY" at bounding box center [930, 136] width 100 height 27
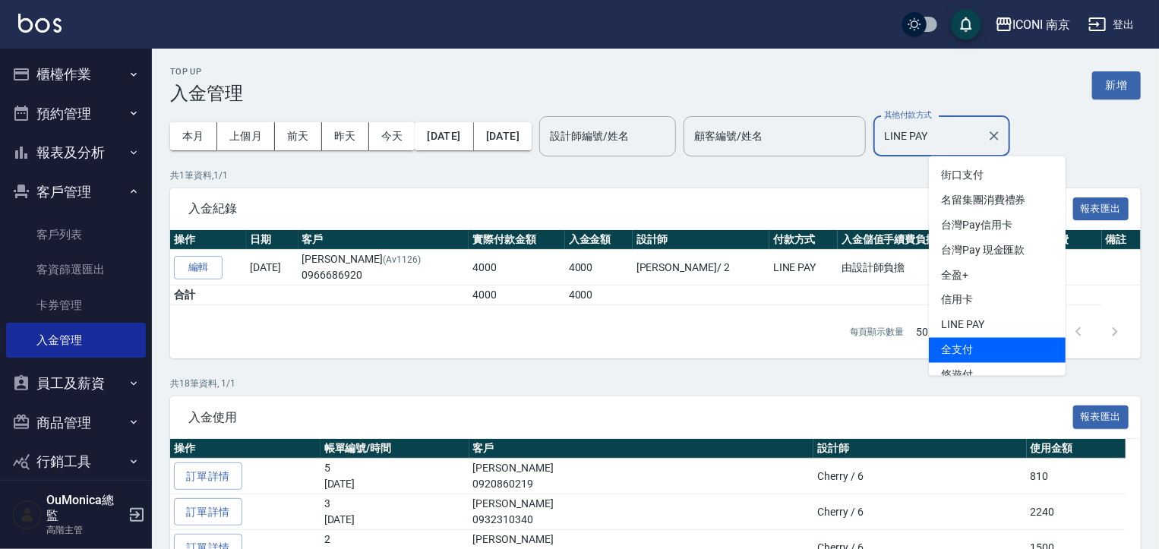
click at [940, 357] on span "全支付" at bounding box center [997, 350] width 137 height 25
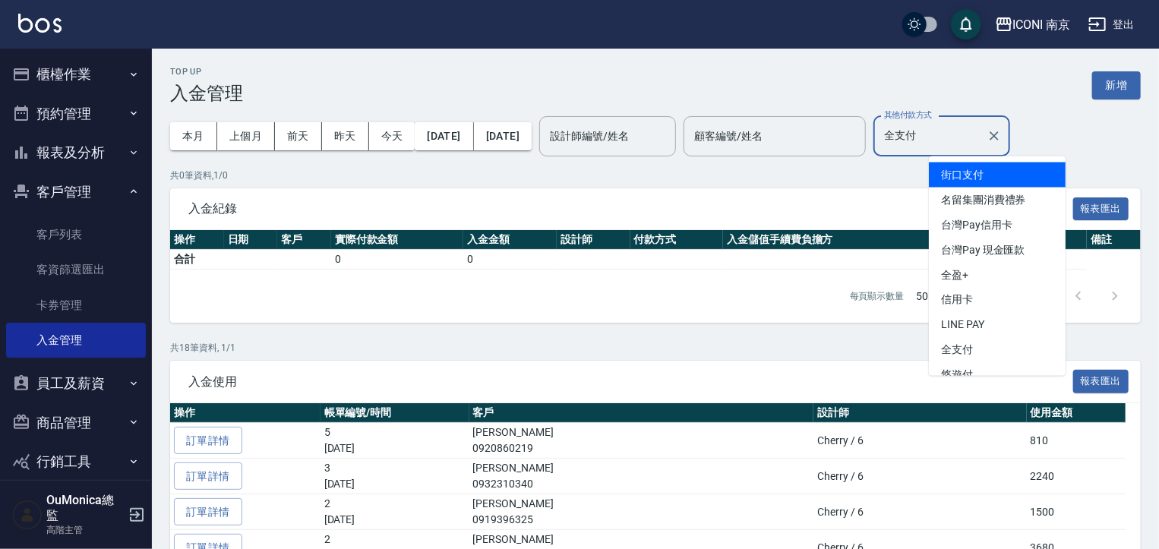
click at [981, 135] on input "全支付" at bounding box center [930, 136] width 100 height 27
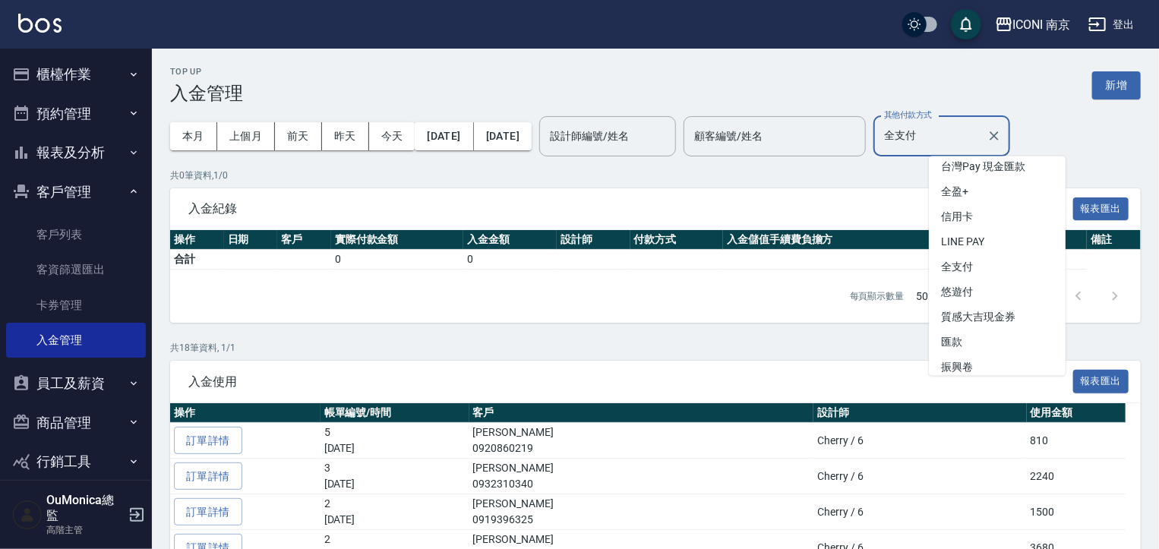
scroll to position [93, 0]
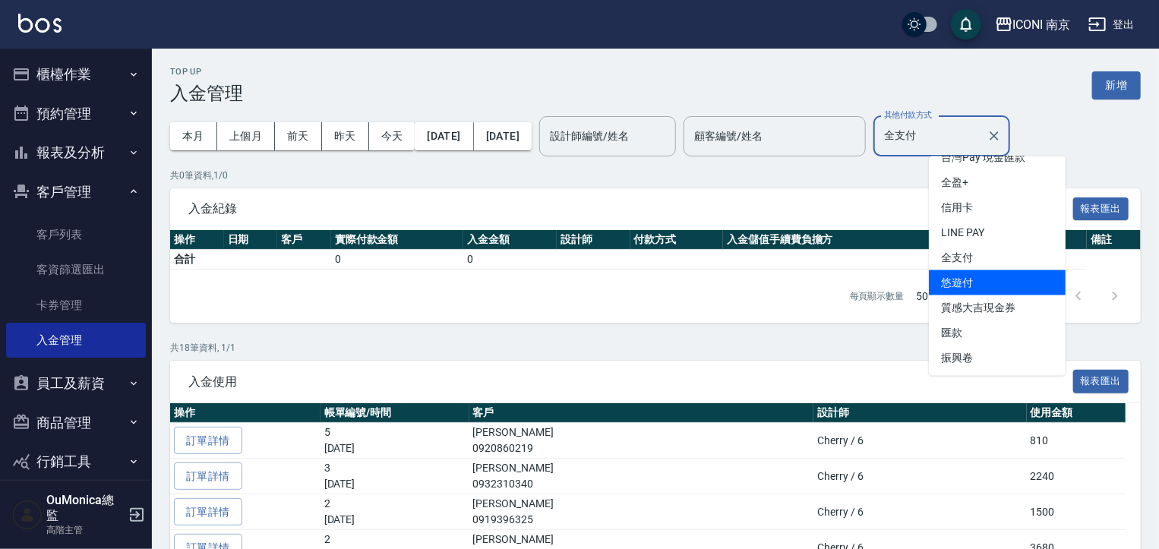
click at [981, 283] on span "悠遊付" at bounding box center [997, 282] width 137 height 25
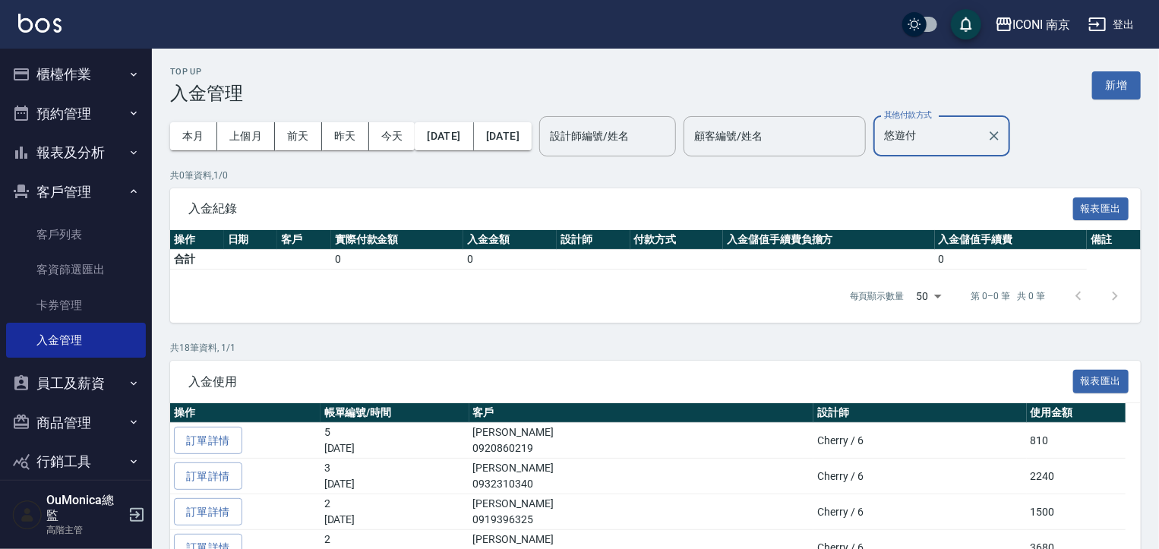
click at [932, 120] on label "其他付款方式" at bounding box center [908, 114] width 48 height 11
click at [978, 123] on input "悠遊付" at bounding box center [930, 136] width 100 height 27
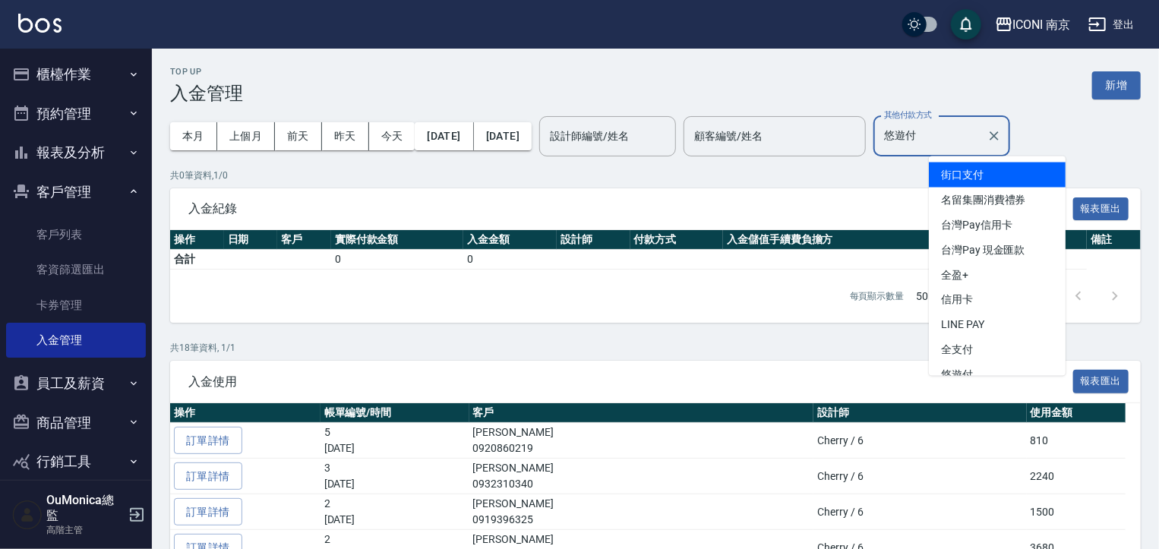
click at [975, 141] on input "悠遊付" at bounding box center [930, 136] width 100 height 27
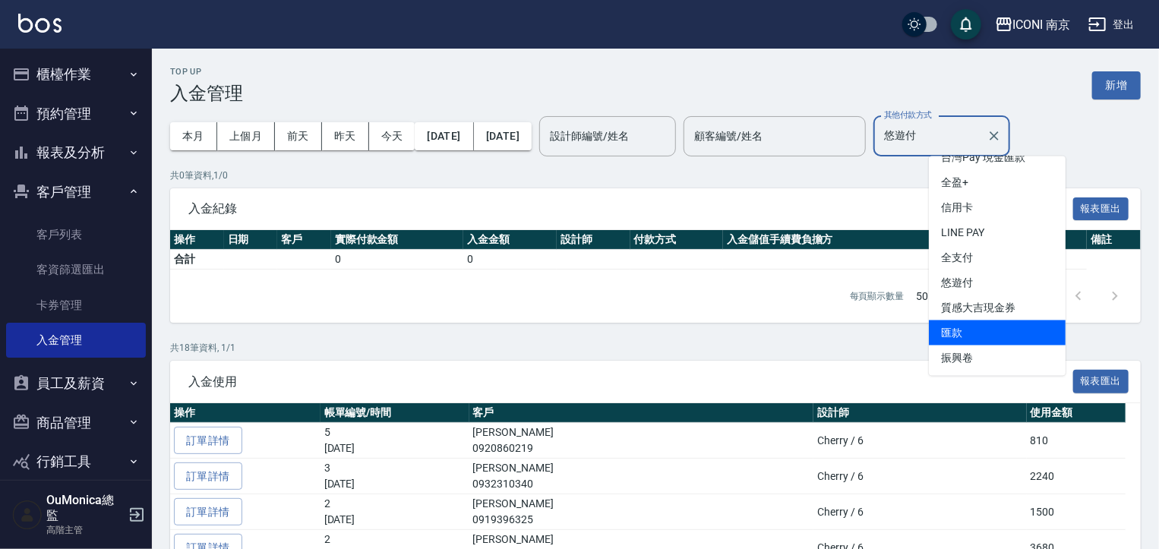
click at [1011, 333] on span "匯款" at bounding box center [997, 333] width 137 height 25
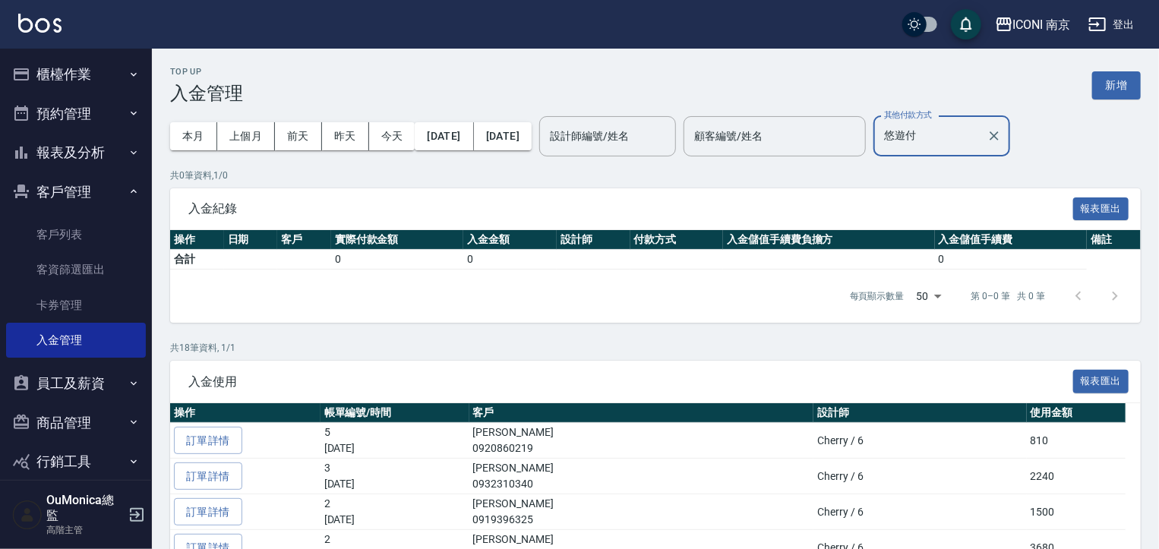
type input "匯款"
